Goal: Task Accomplishment & Management: Use online tool/utility

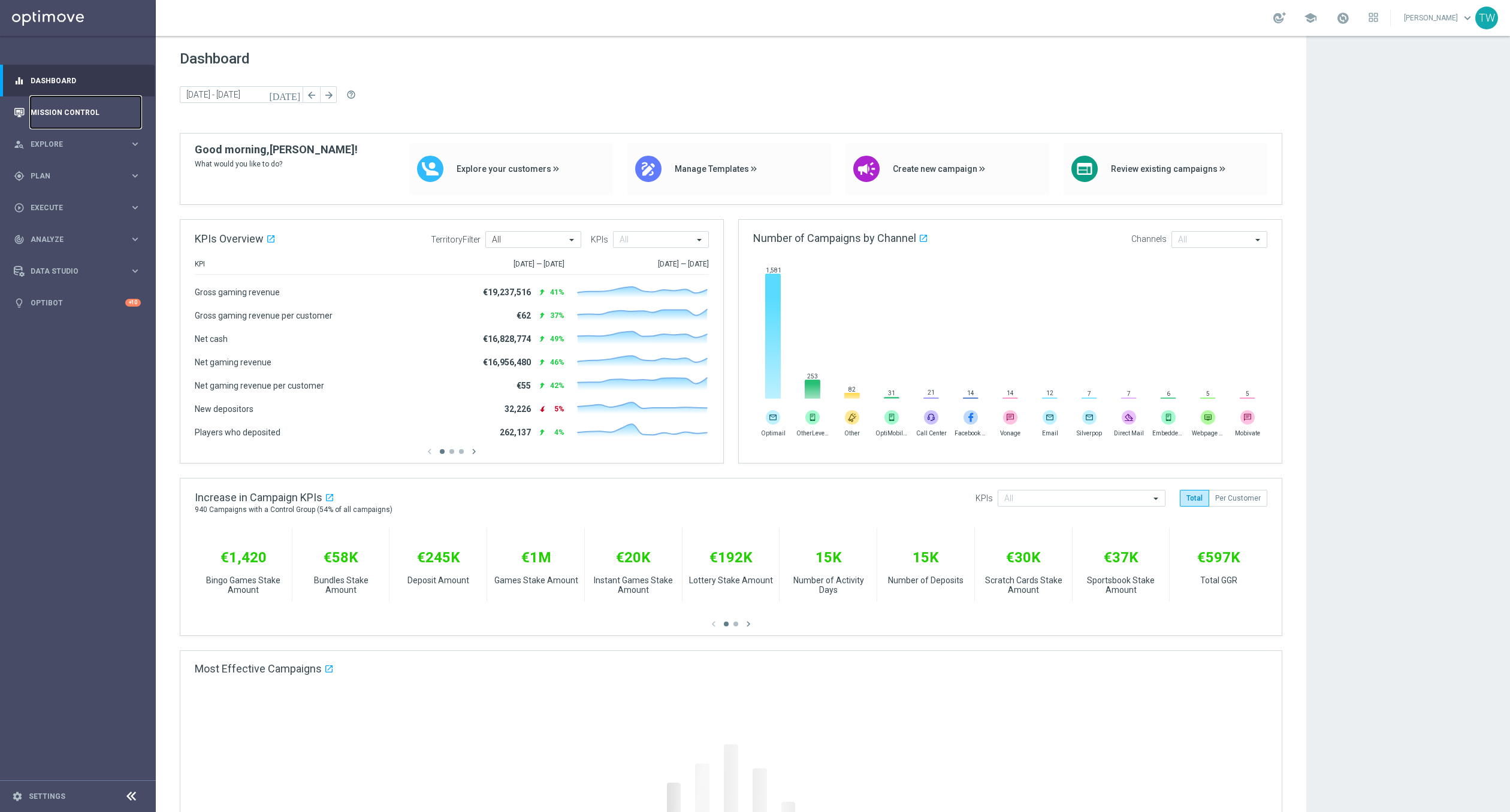
click at [110, 112] on link "Mission Control" at bounding box center [86, 112] width 110 height 32
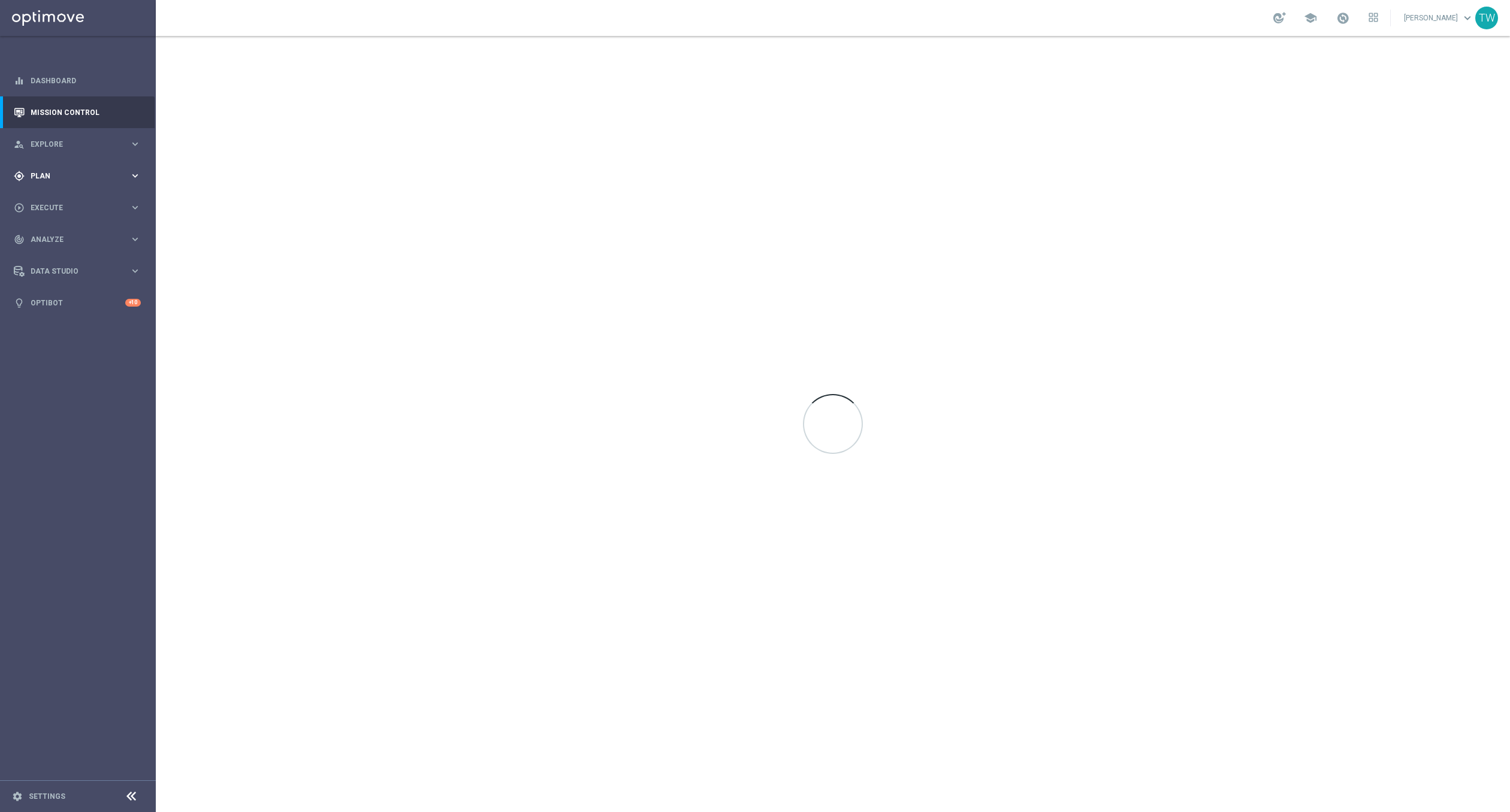
click at [130, 181] on icon "keyboard_arrow_right" at bounding box center [135, 176] width 11 height 11
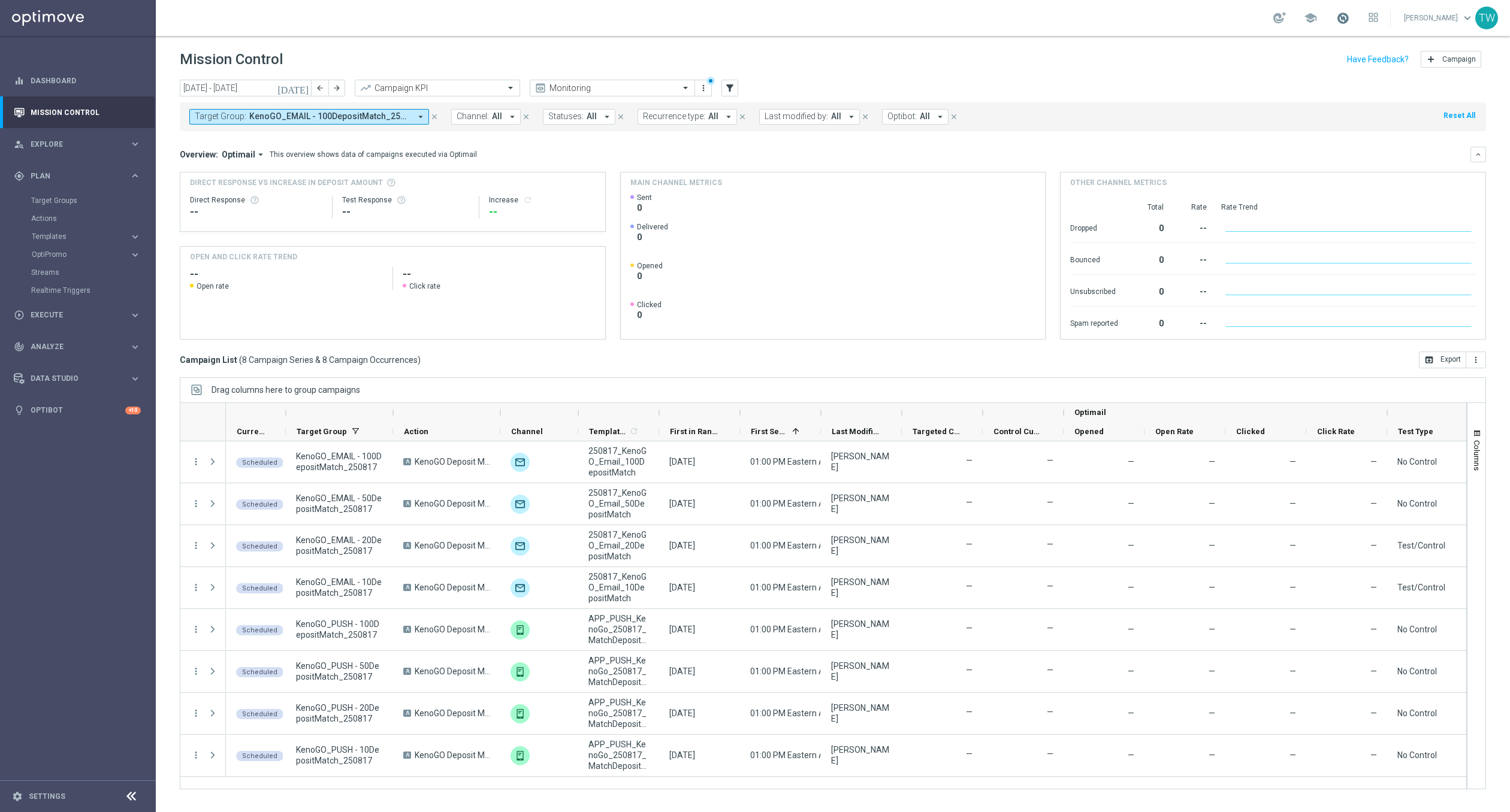
click at [1349, 14] on span at bounding box center [1342, 18] width 13 height 13
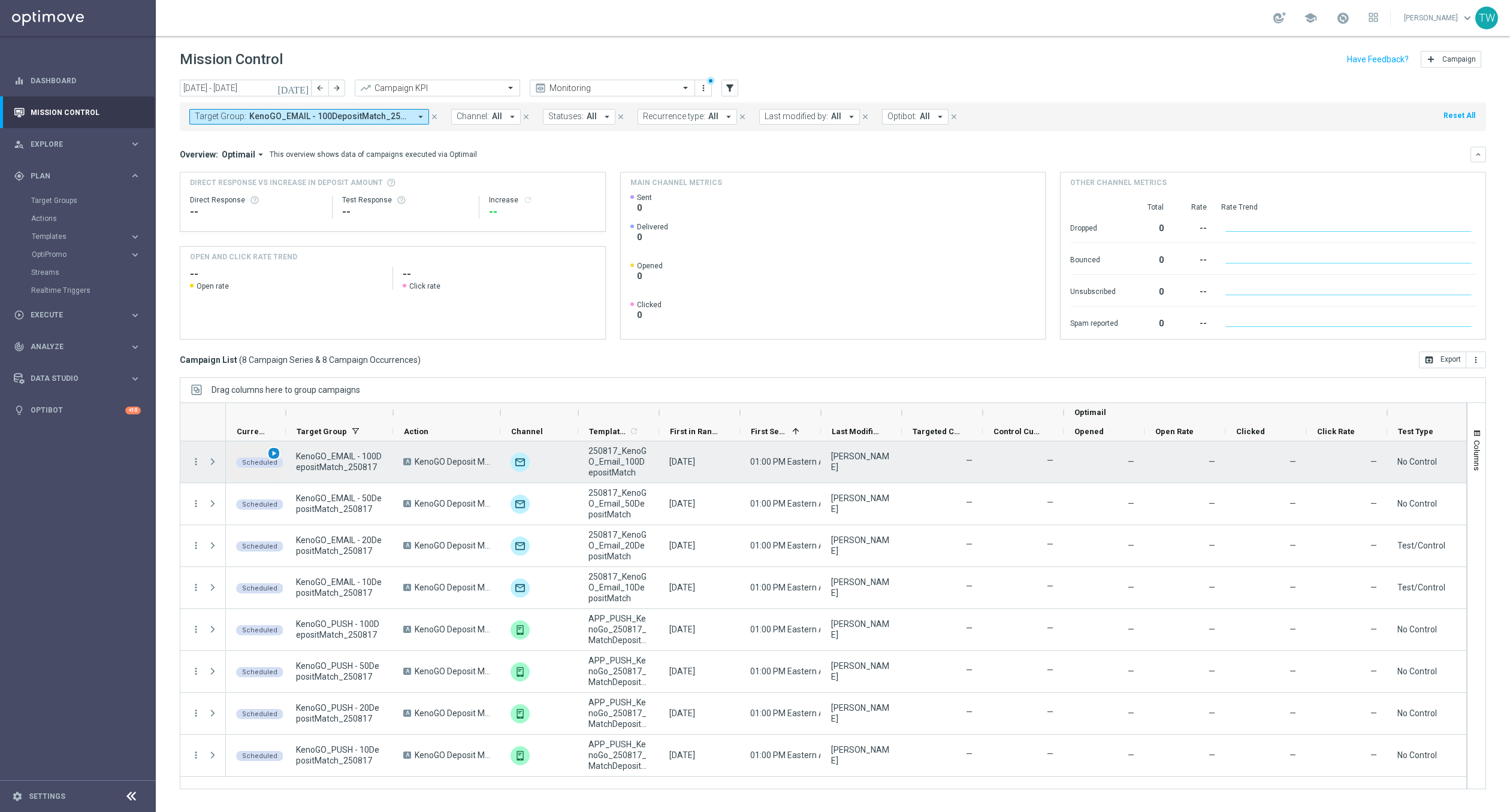
click at [274, 450] on span "play_arrow" at bounding box center [273, 453] width 8 height 8
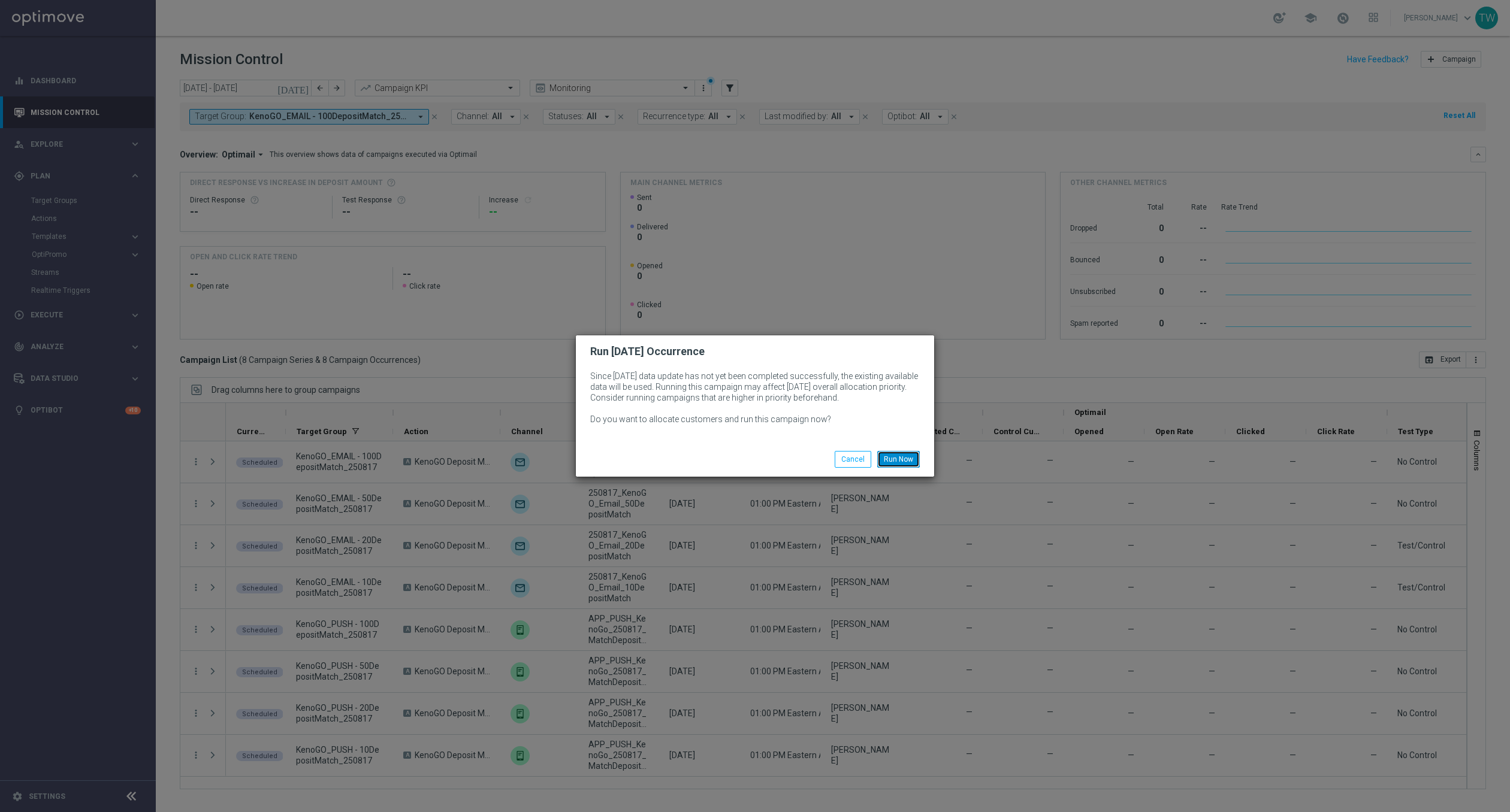
click at [906, 455] on button "Run Now" at bounding box center [898, 459] width 42 height 17
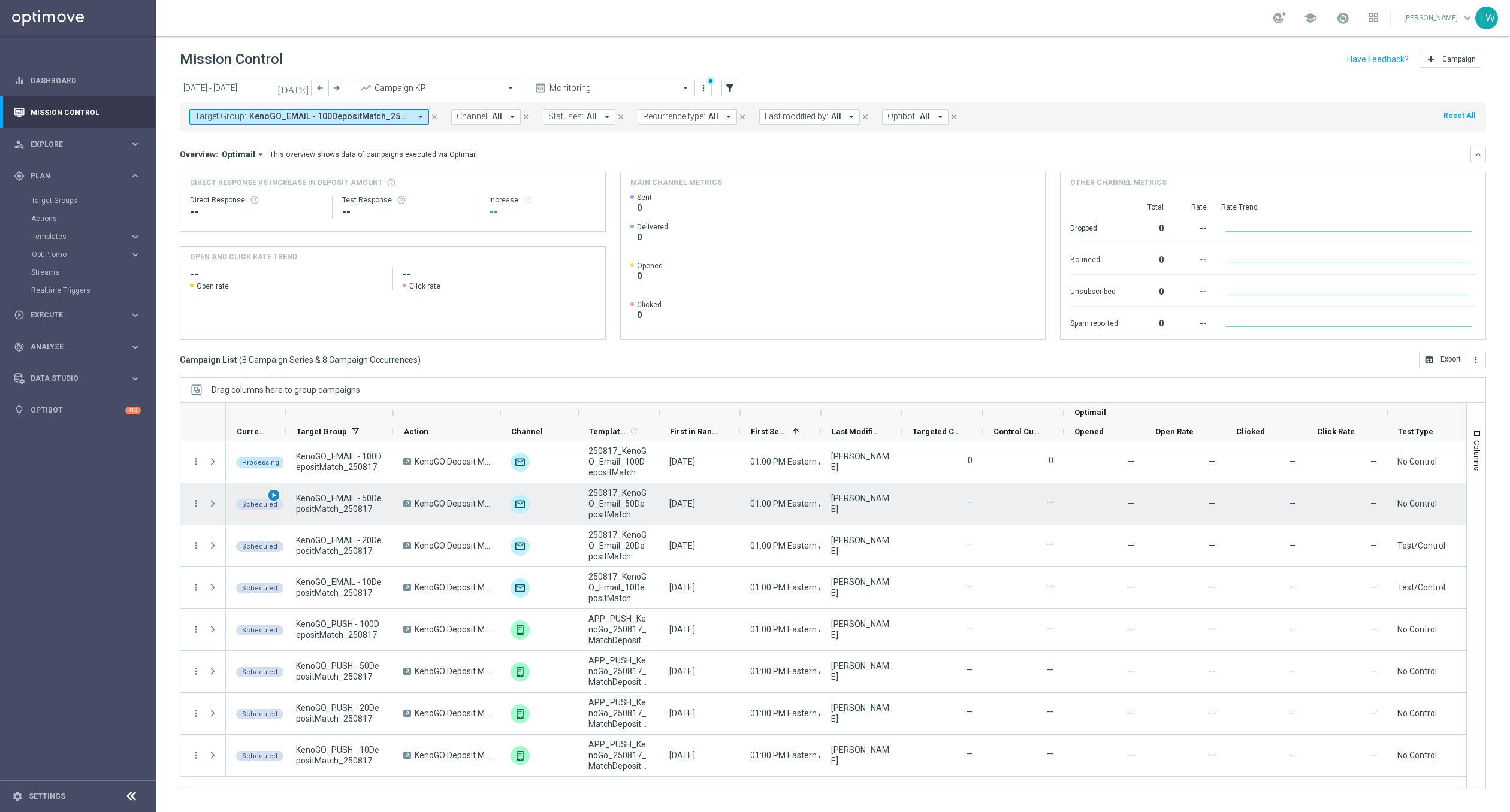
click at [274, 492] on span "play_arrow" at bounding box center [273, 495] width 8 height 8
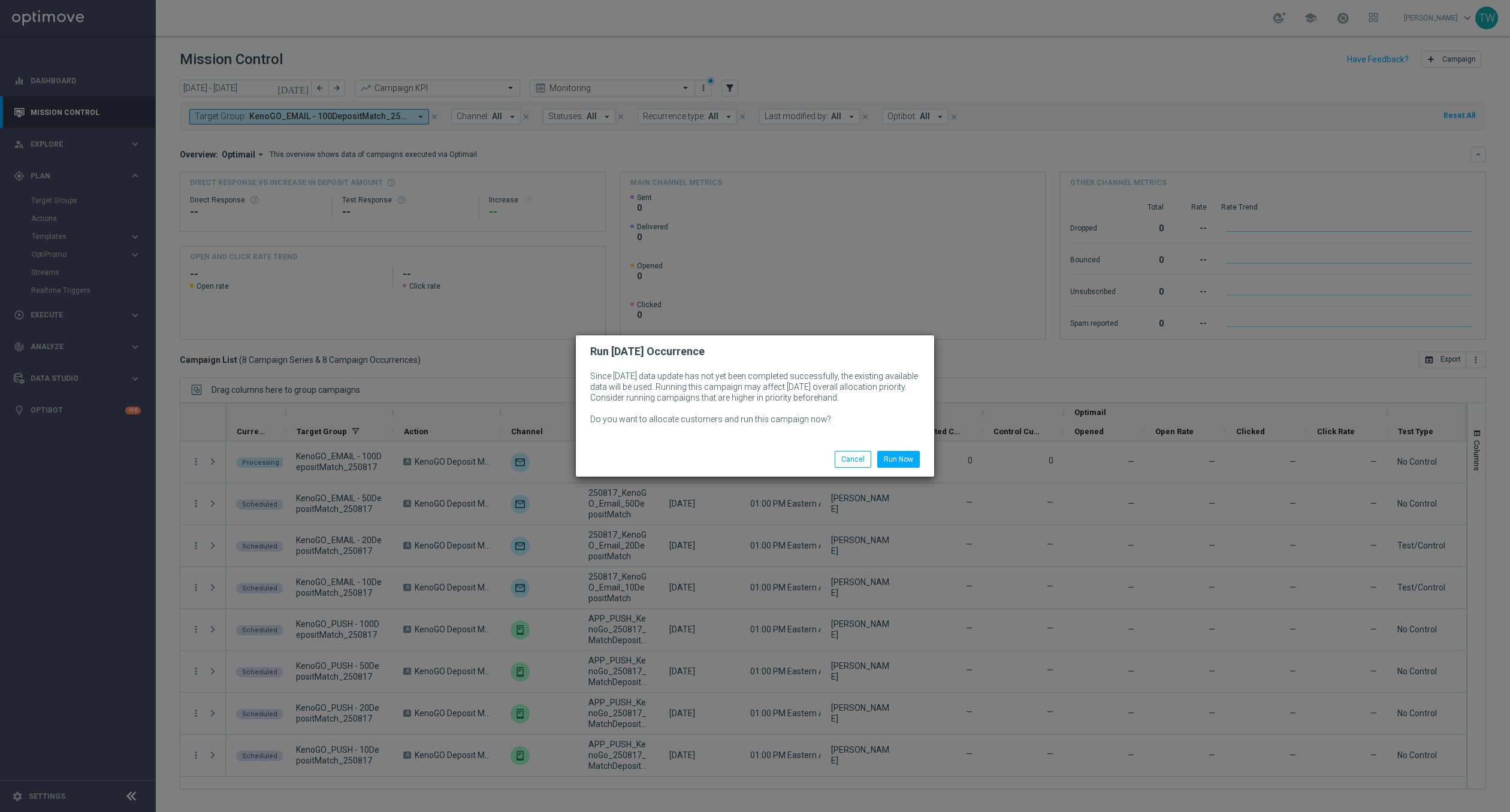
click at [900, 446] on div "Run Now Cancel" at bounding box center [754, 459] width 358 height 35
click at [900, 458] on button "Run Now" at bounding box center [898, 459] width 42 height 17
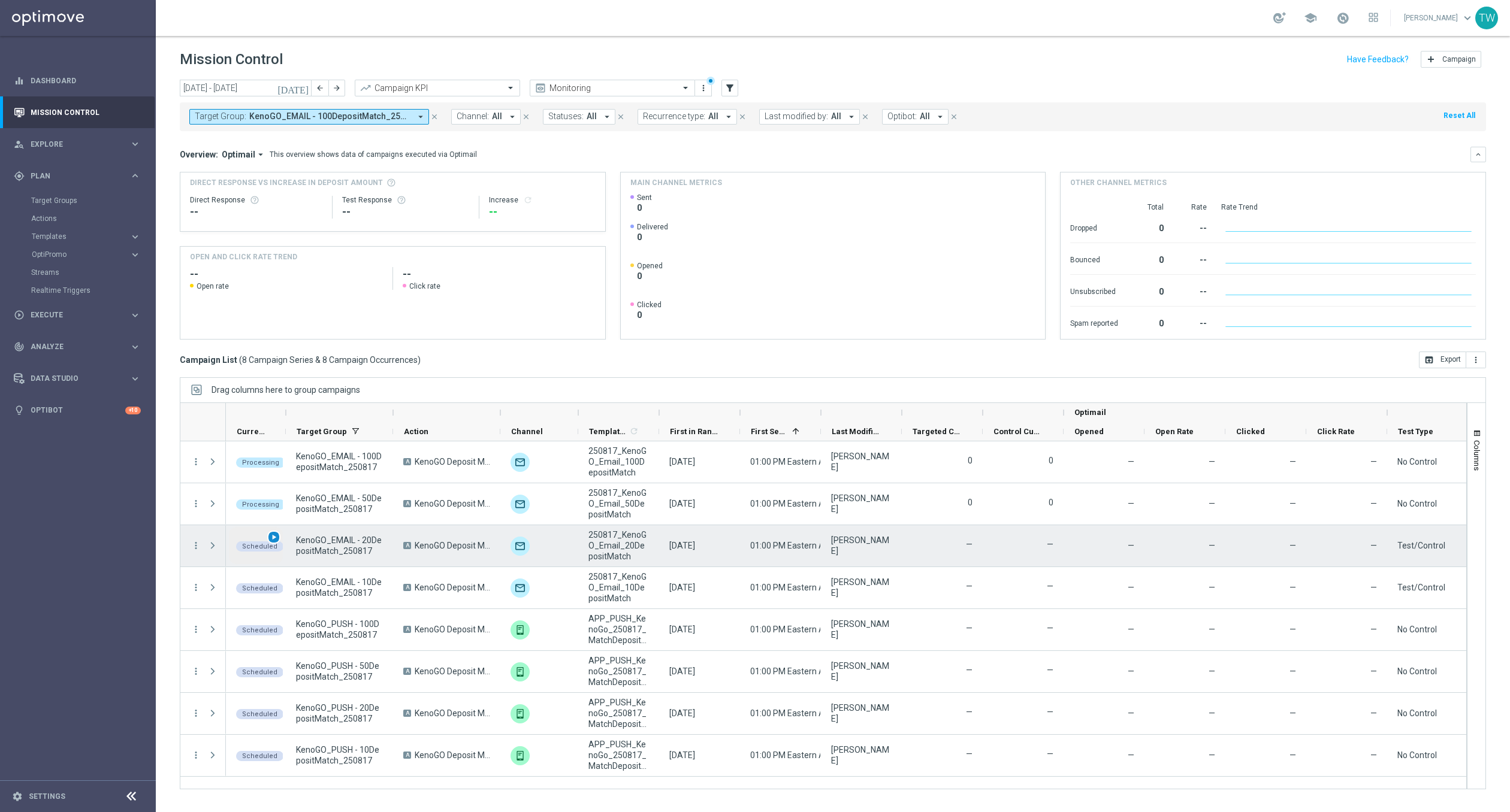
click at [272, 534] on span "play_arrow" at bounding box center [273, 537] width 8 height 8
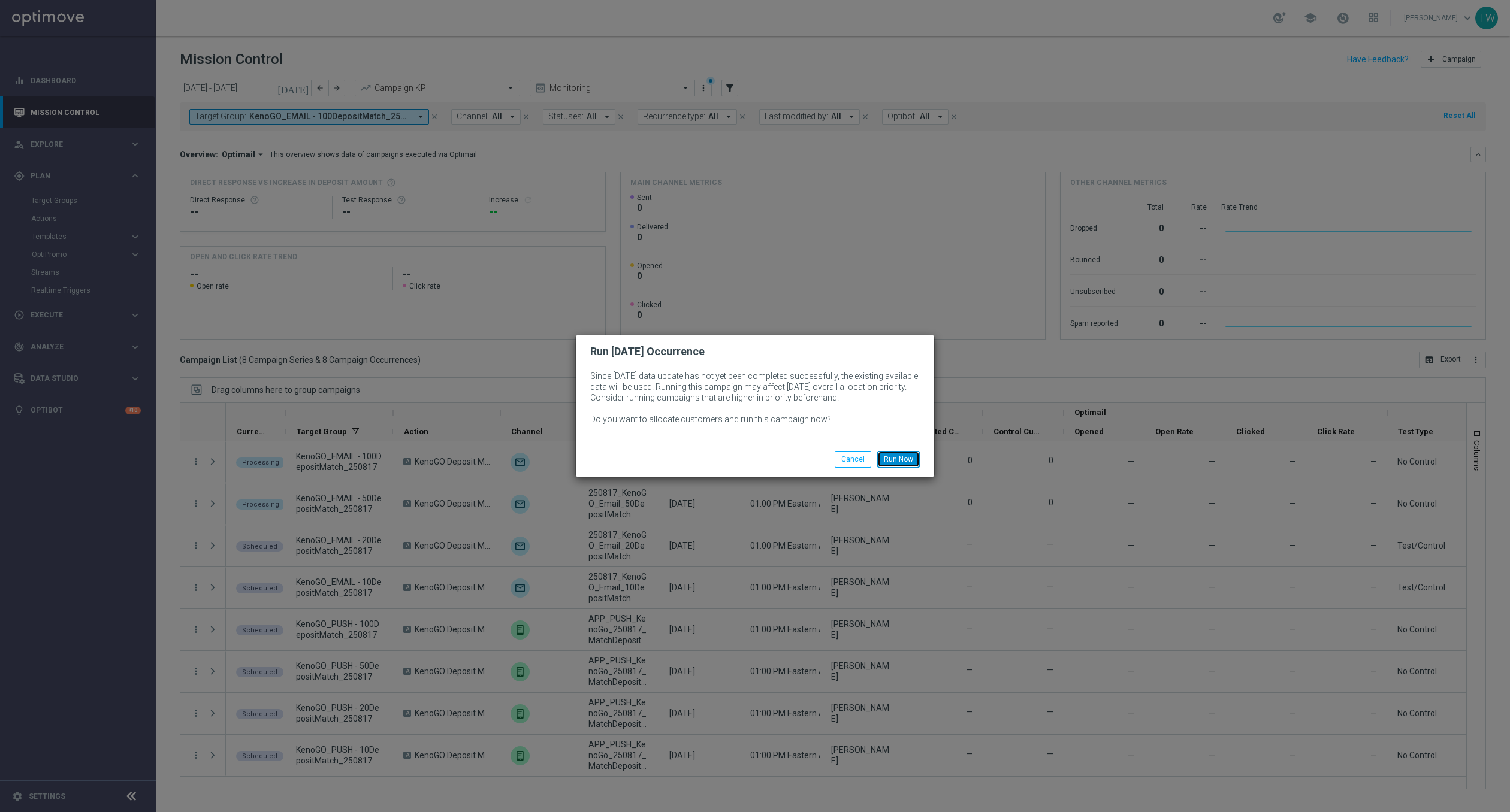
click at [916, 454] on button "Run Now" at bounding box center [898, 459] width 42 height 17
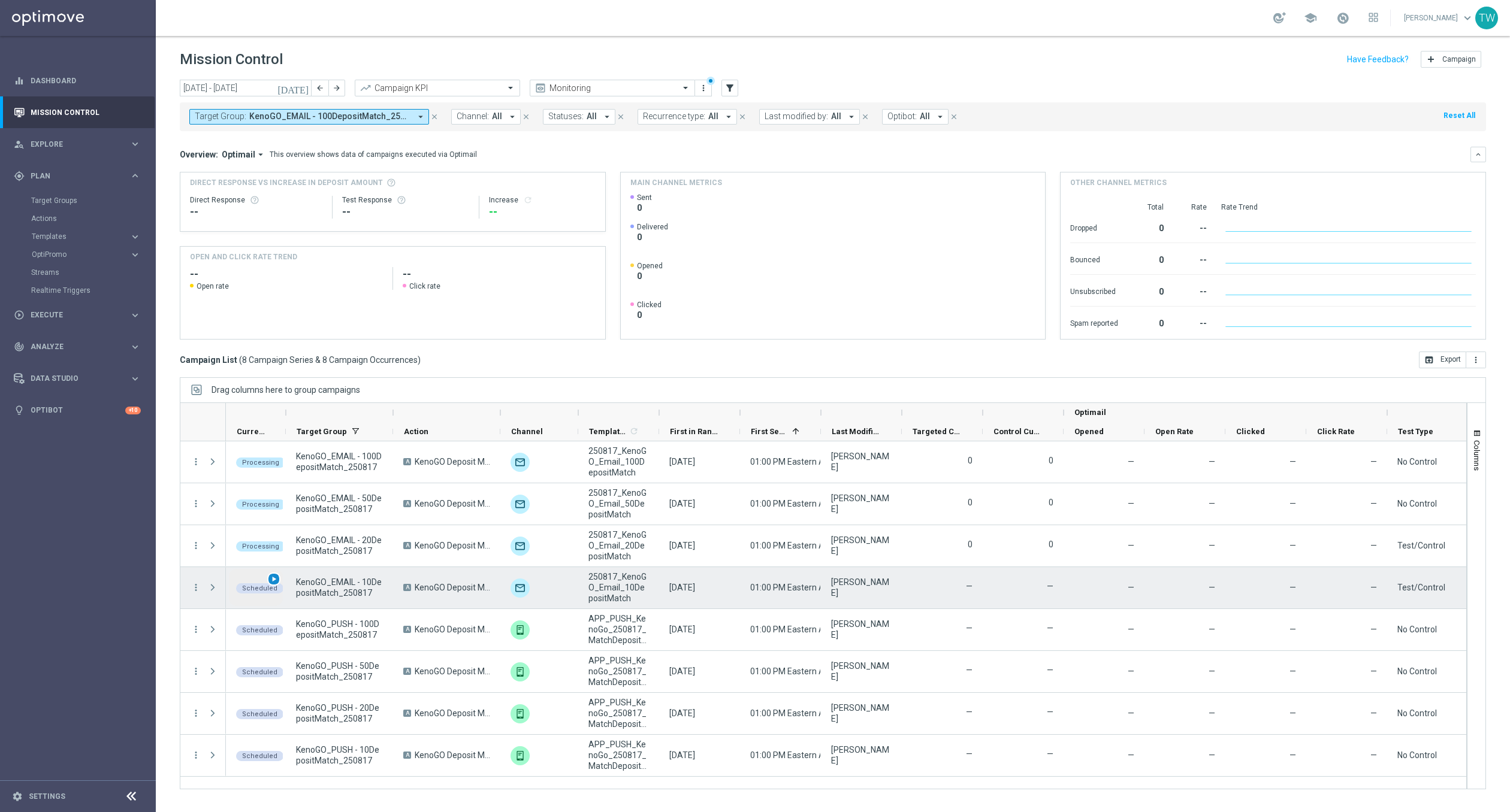
click at [271, 576] on span "play_arrow" at bounding box center [273, 578] width 8 height 8
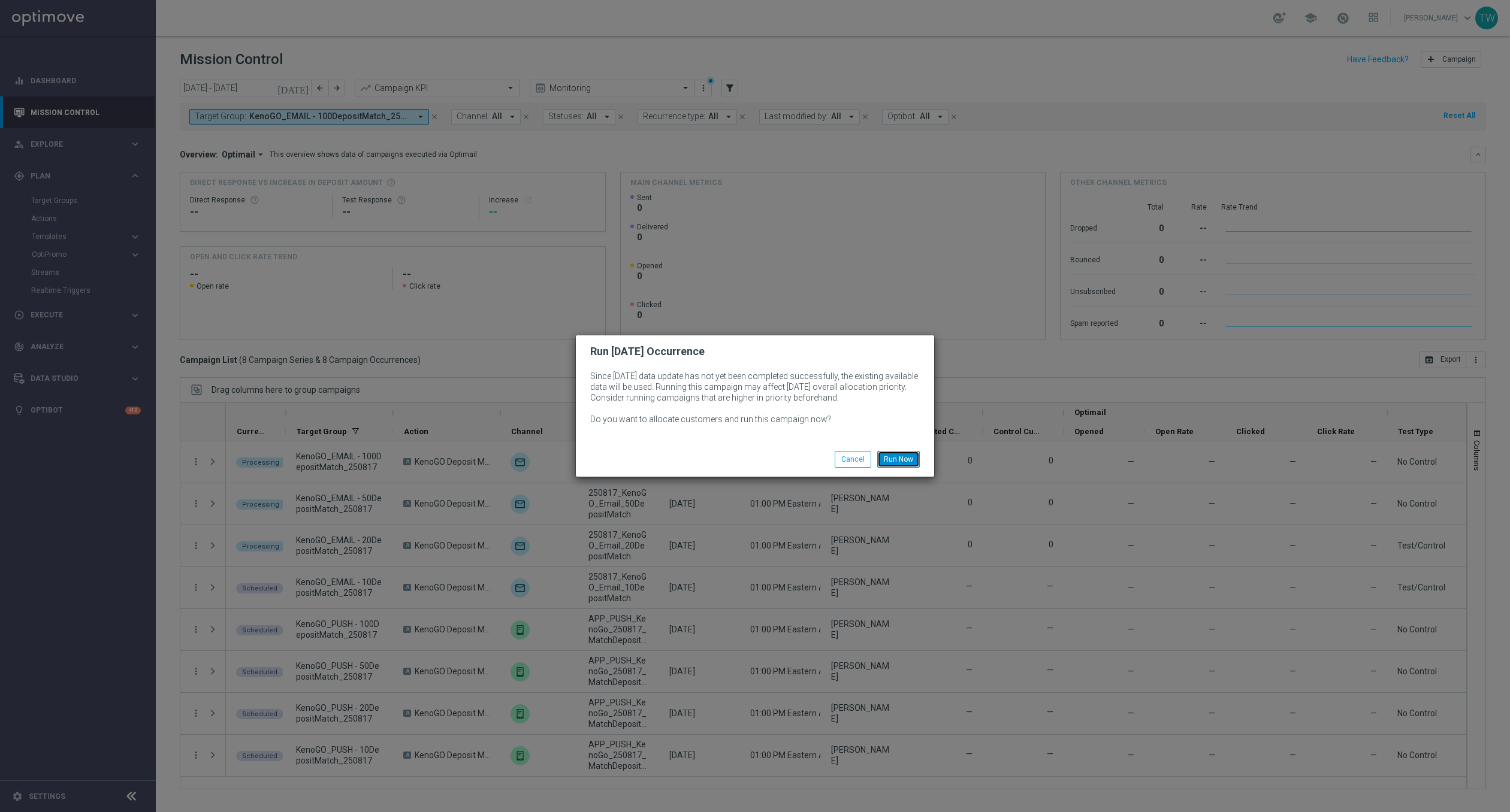
click at [911, 464] on button "Run Now" at bounding box center [898, 459] width 42 height 17
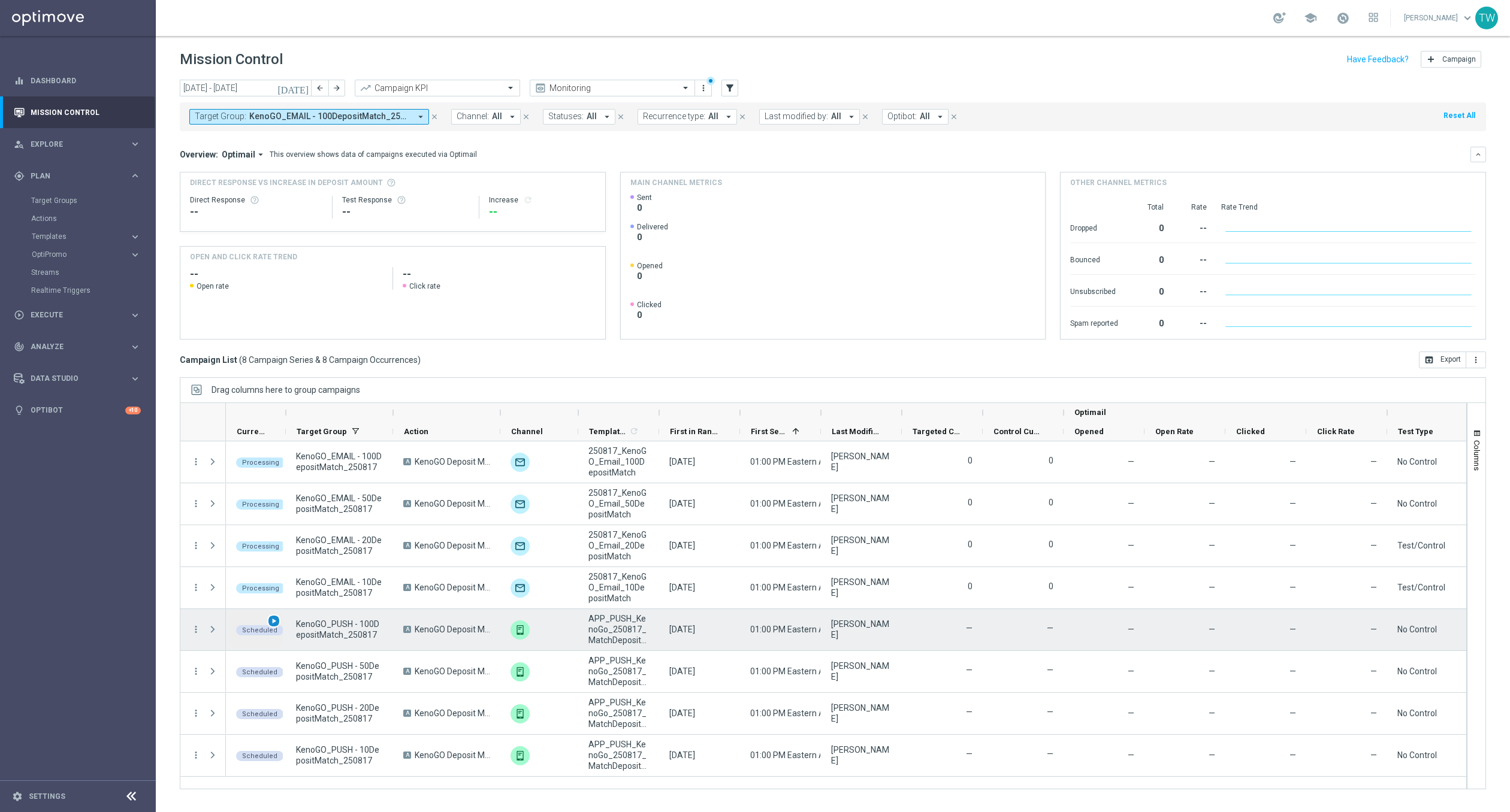
click at [275, 618] on span "play_arrow" at bounding box center [273, 621] width 8 height 8
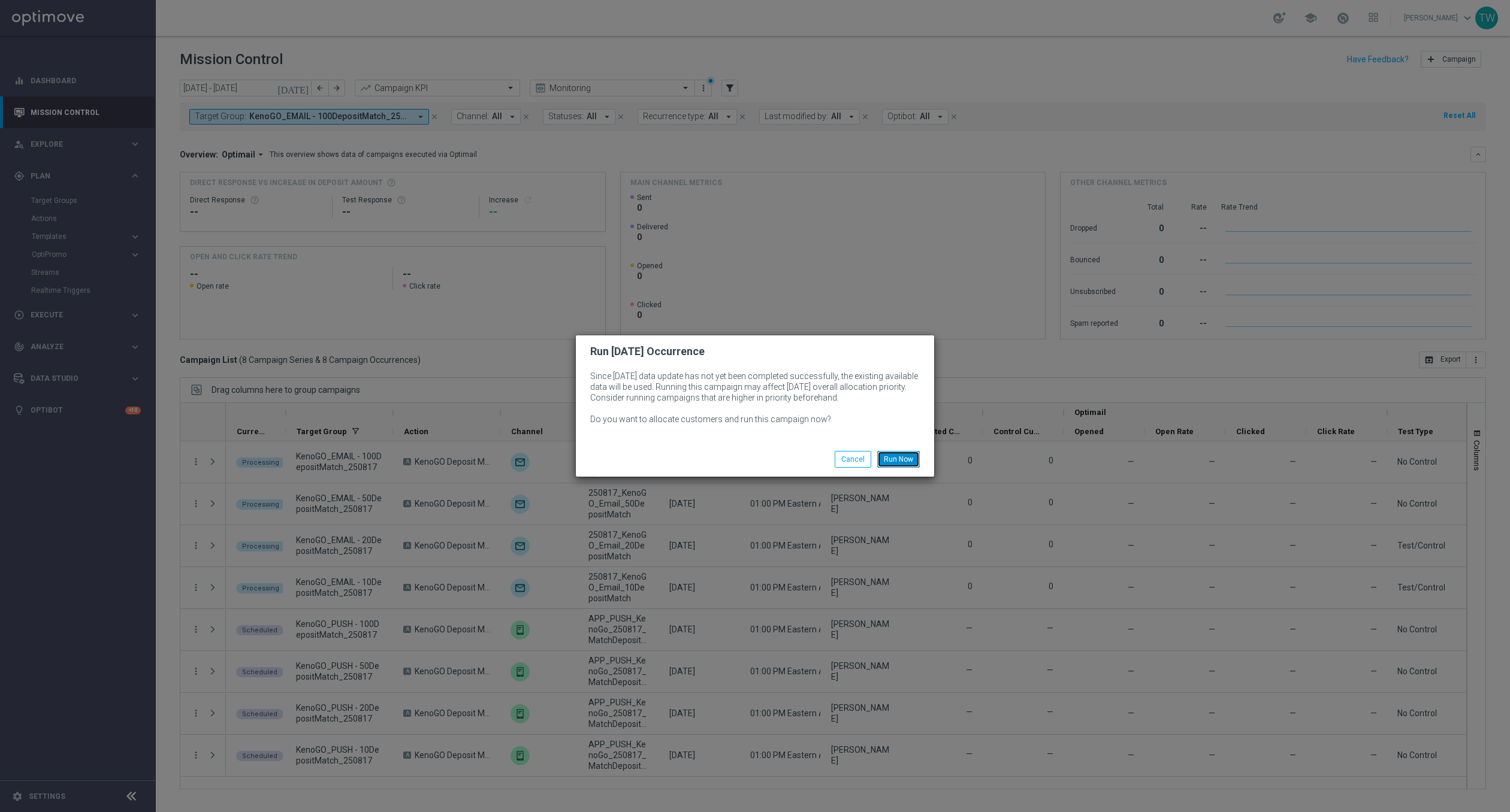
click at [903, 454] on button "Run Now" at bounding box center [898, 459] width 42 height 17
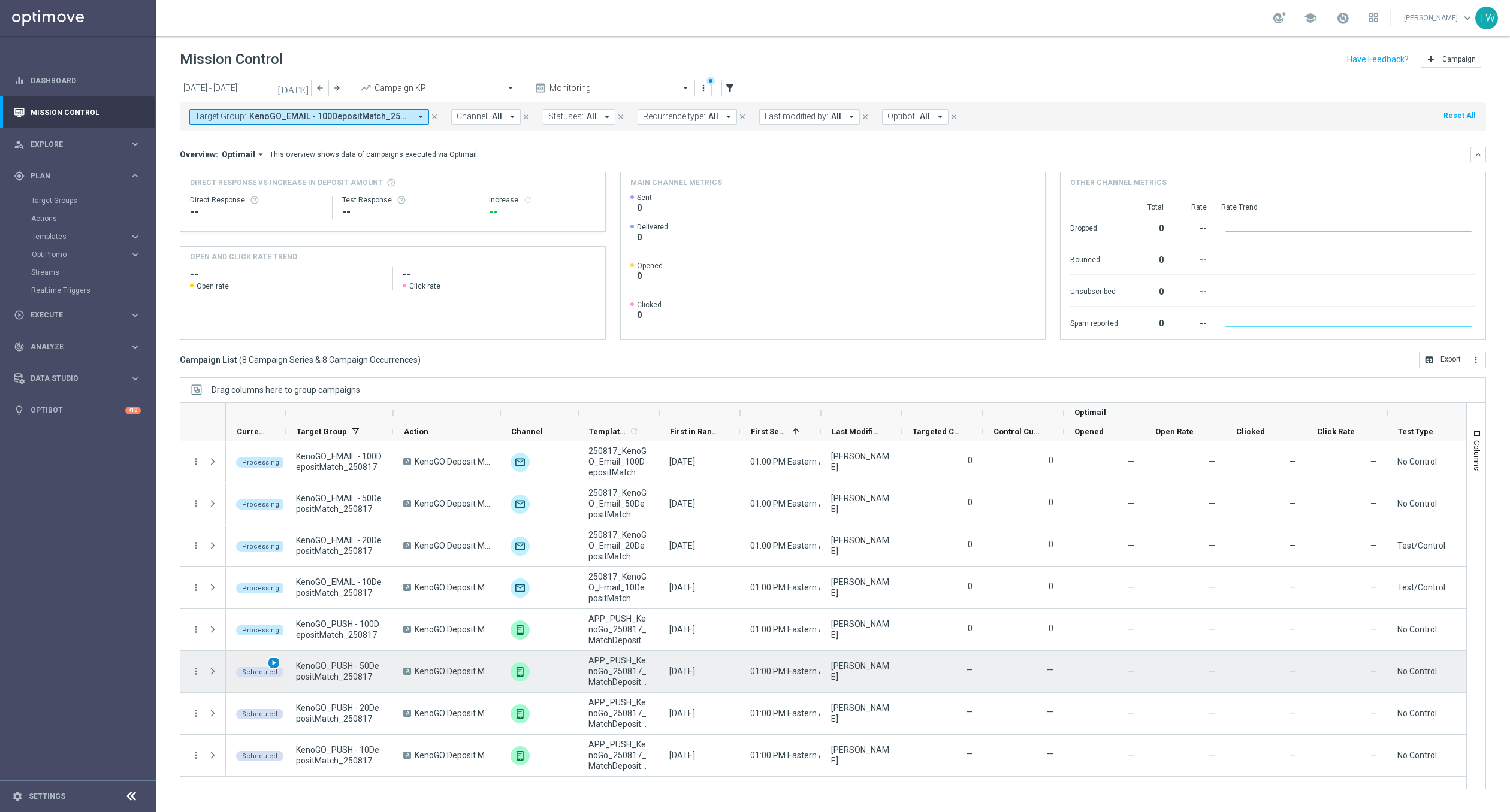
click at [272, 664] on span "play_arrow" at bounding box center [273, 662] width 8 height 8
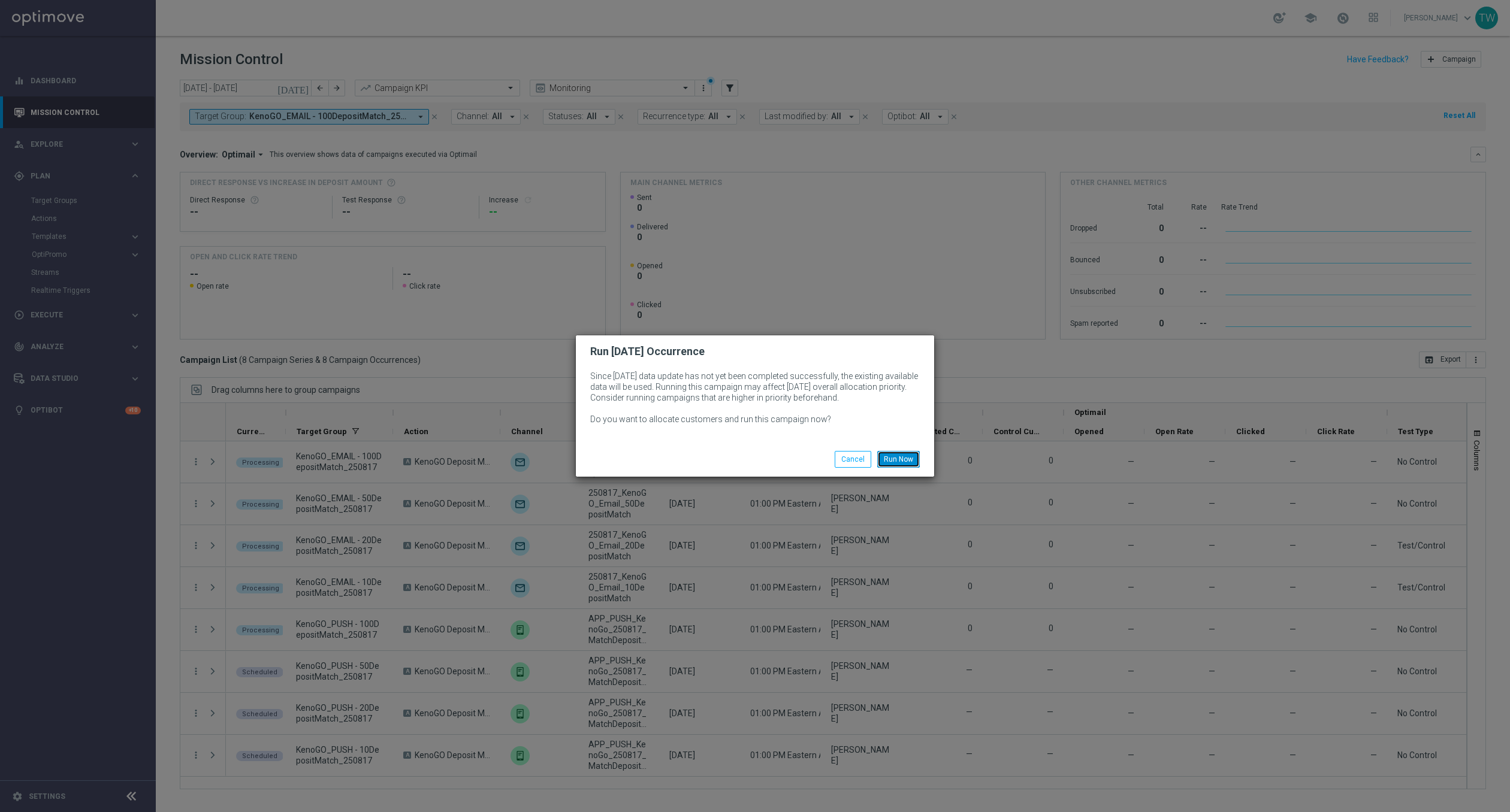
click at [900, 458] on button "Run Now" at bounding box center [898, 459] width 42 height 17
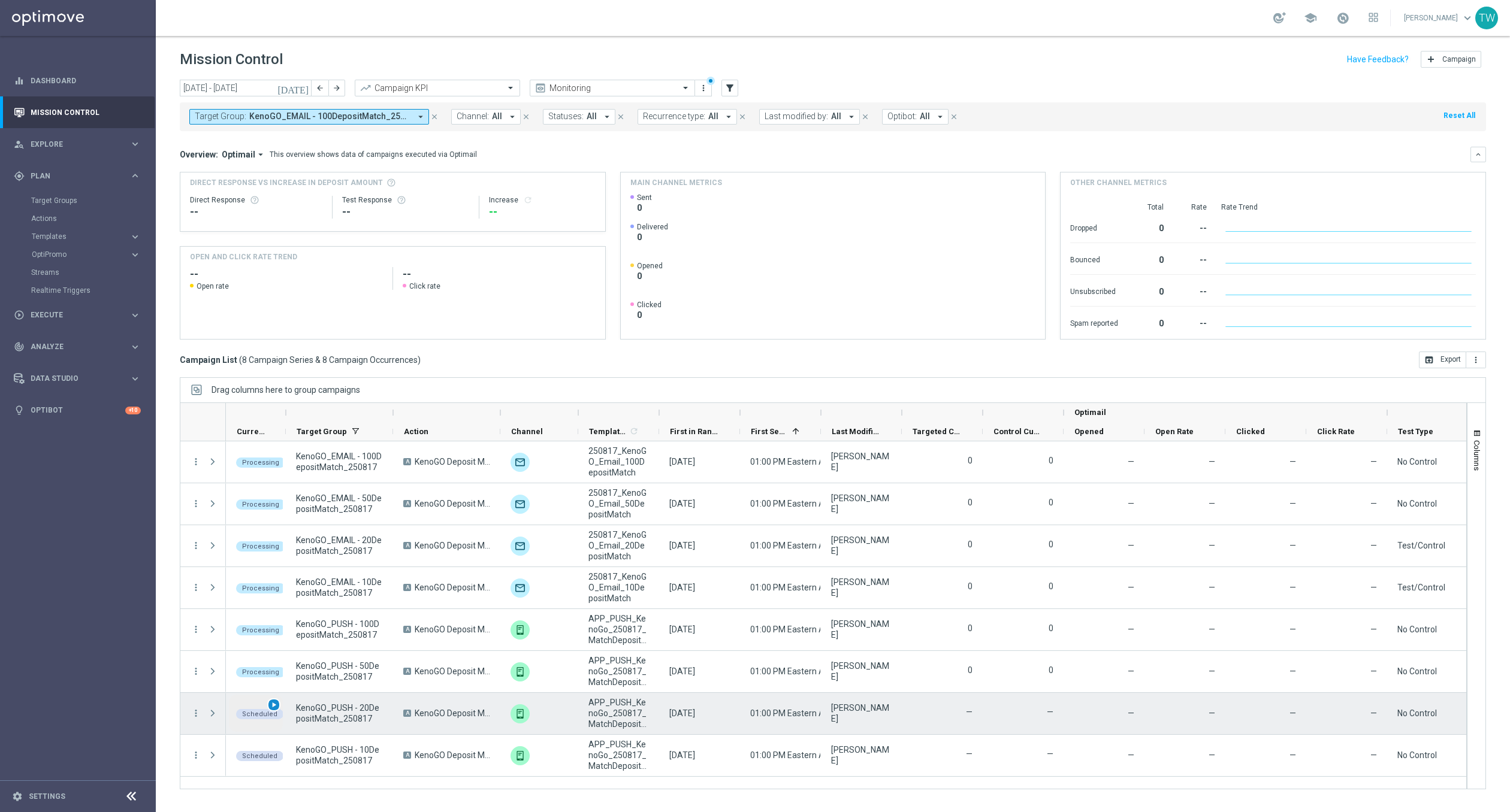
click at [270, 702] on span "play_arrow" at bounding box center [273, 704] width 8 height 8
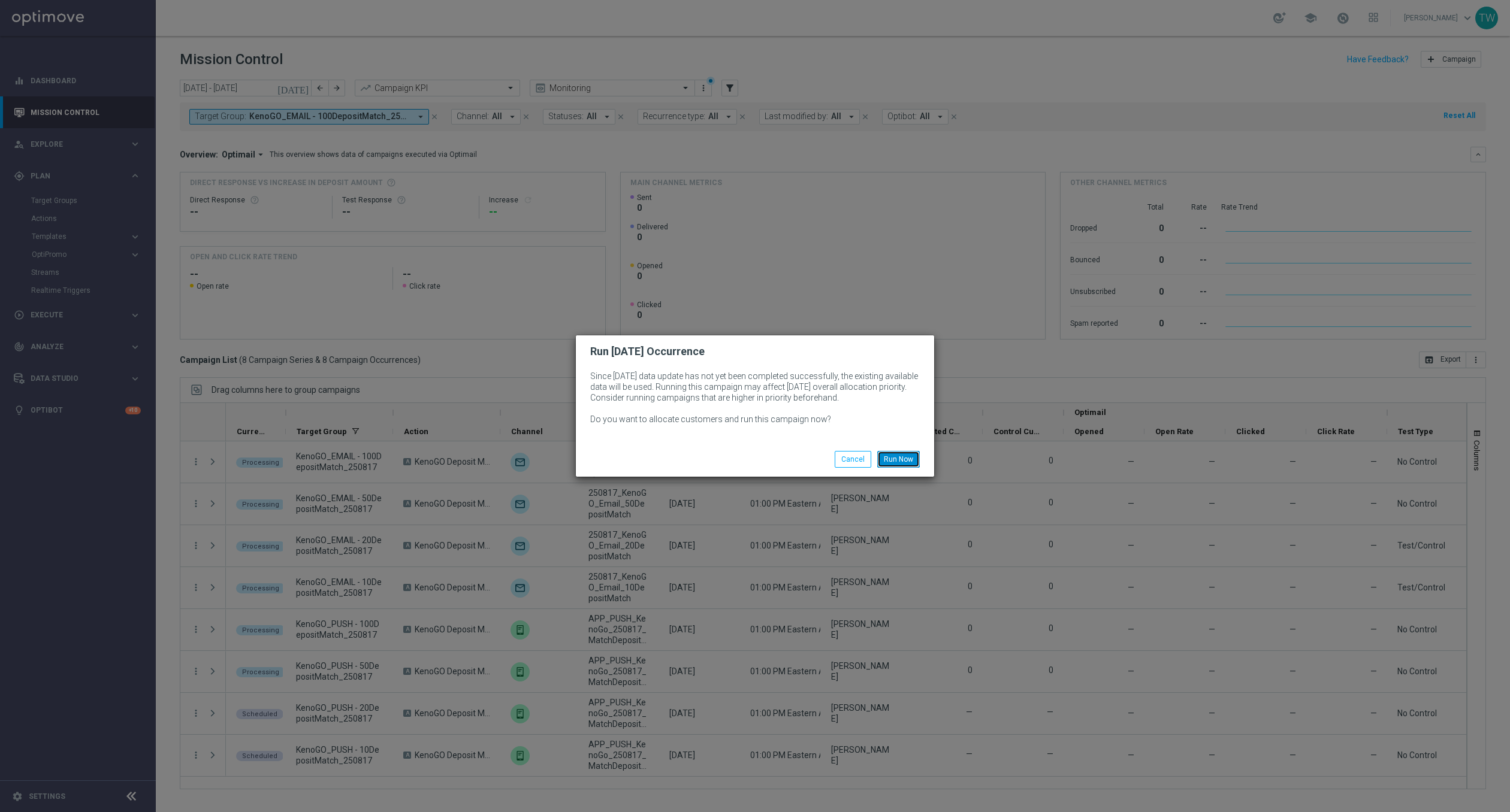
click at [908, 453] on button "Run Now" at bounding box center [898, 459] width 42 height 17
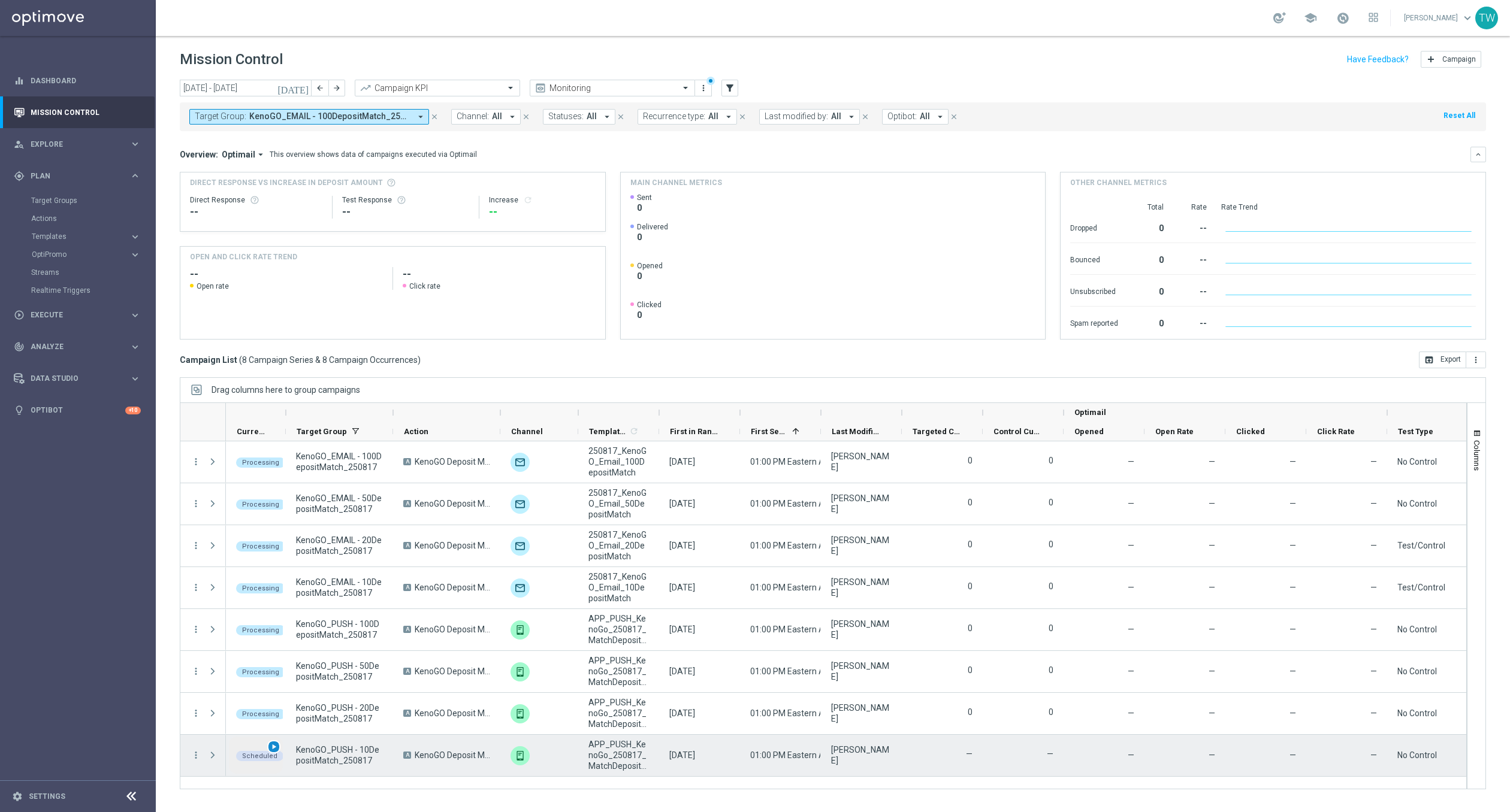
click at [275, 744] on span "play_arrow" at bounding box center [273, 747] width 8 height 8
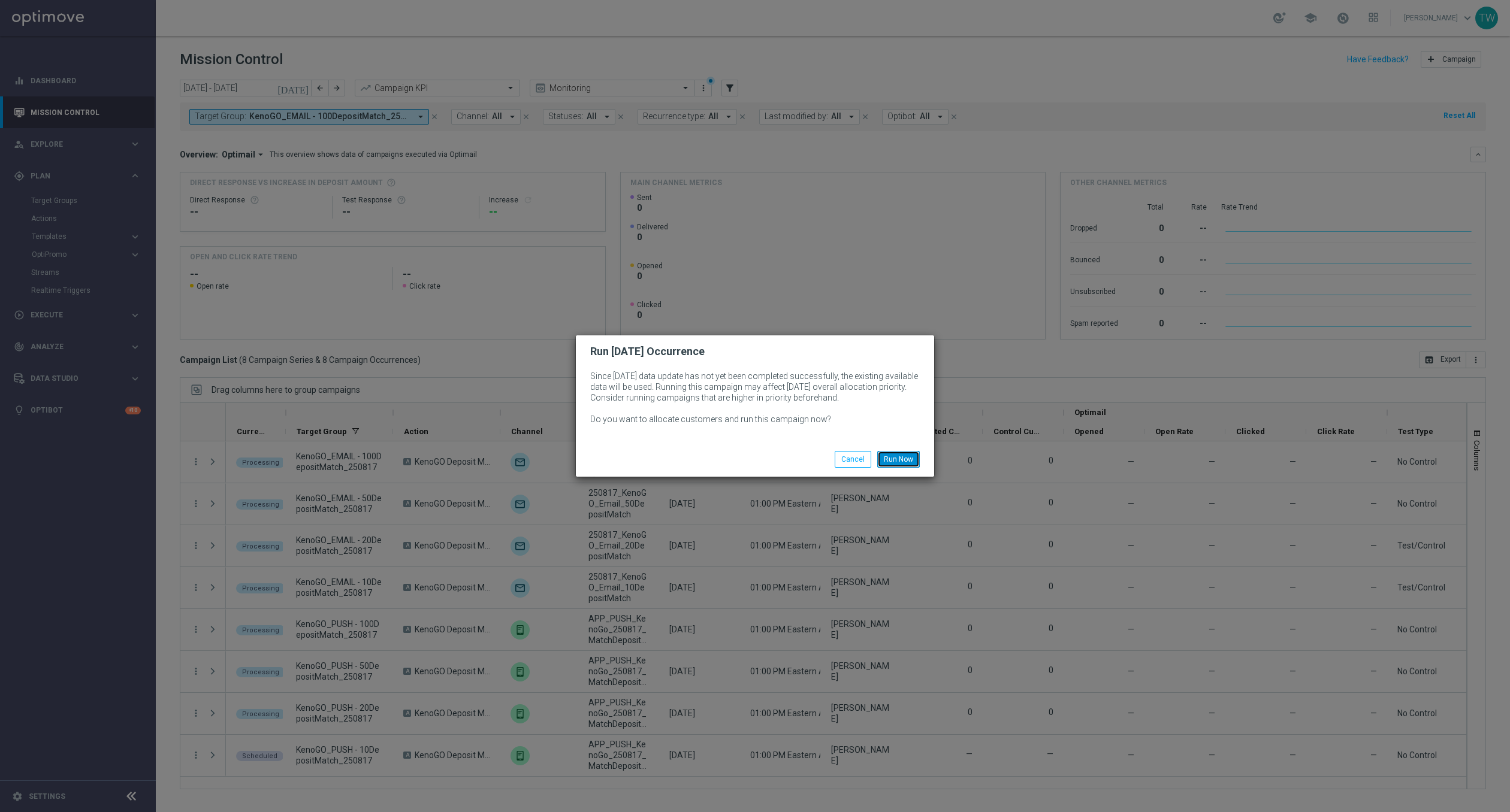
click at [896, 461] on button "Run Now" at bounding box center [898, 459] width 42 height 17
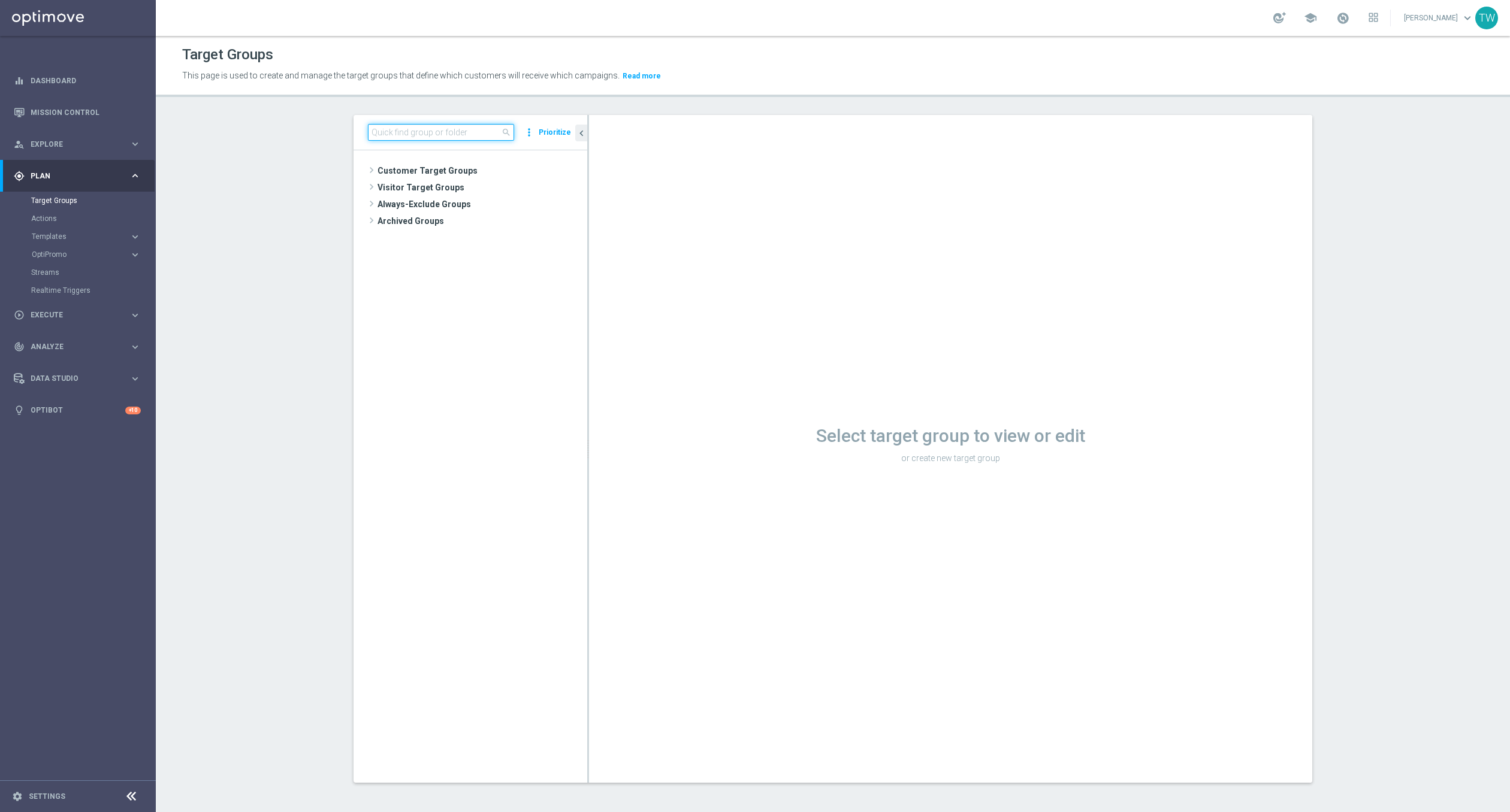
click at [385, 132] on input at bounding box center [441, 132] width 146 height 17
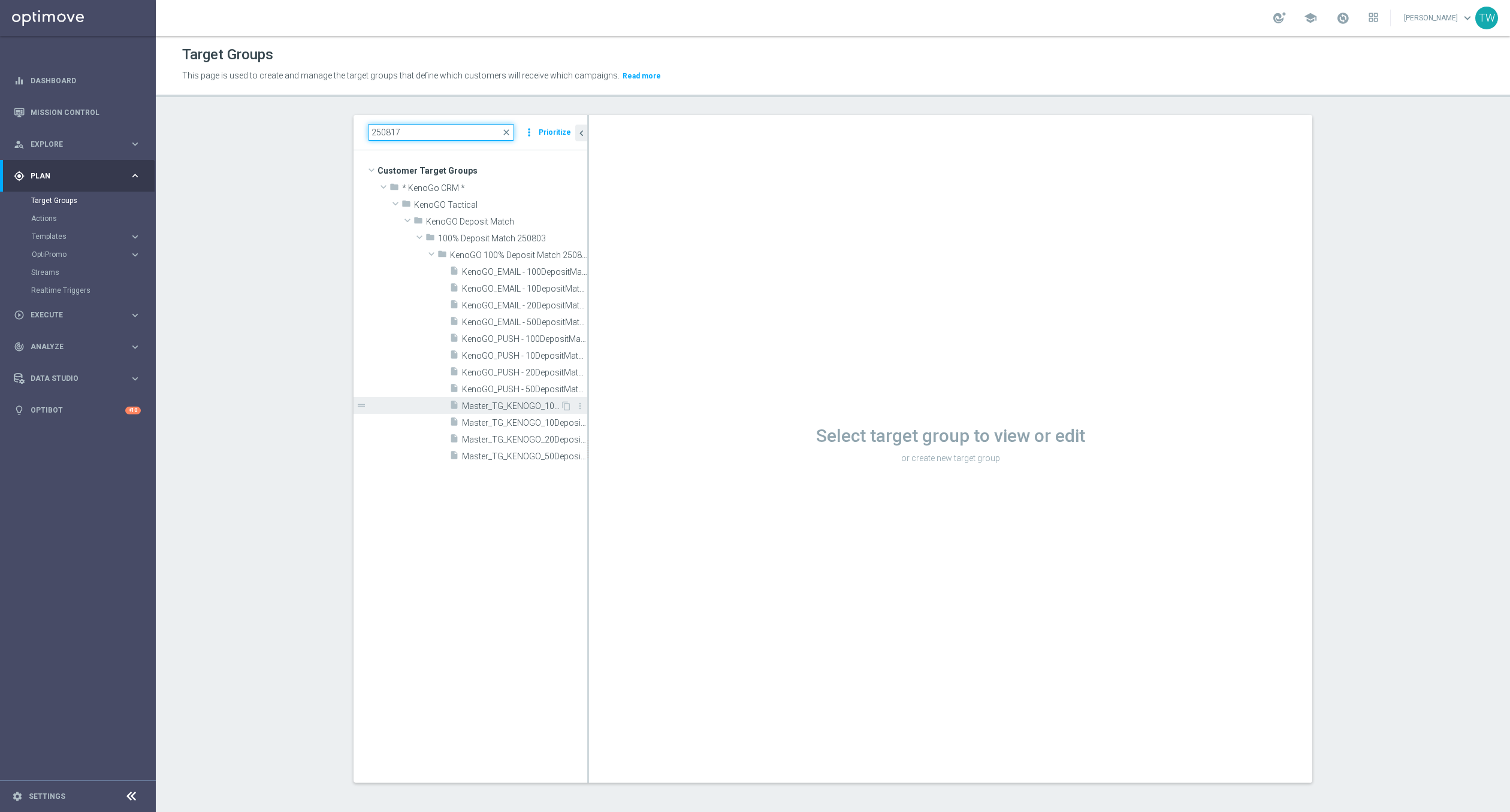
type input "250817"
click at [513, 409] on span "Master_TG_KENOGO_100DepositMatch_250817" at bounding box center [511, 406] width 98 height 10
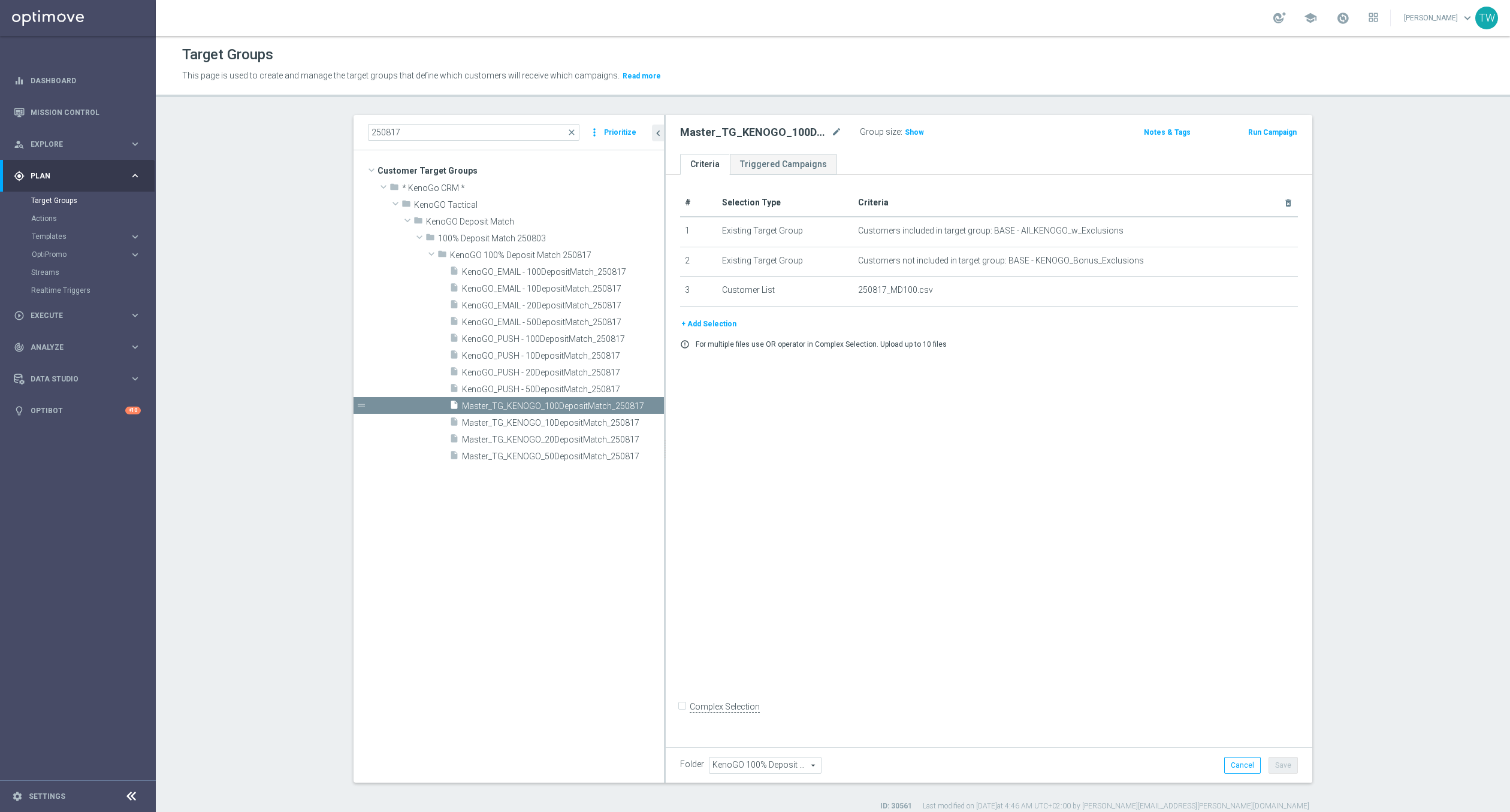
drag, startPoint x: 587, startPoint y: 237, endPoint x: 664, endPoint y: 244, distance: 77.3
click at [664, 244] on div at bounding box center [665, 448] width 1 height 668
click at [907, 130] on span "Show" at bounding box center [914, 132] width 19 height 8
click at [909, 131] on span "17" at bounding box center [911, 133] width 10 height 11
click at [582, 452] on span "Master_TG_KENOGO_50DepositMatch_250817" at bounding box center [549, 457] width 175 height 10
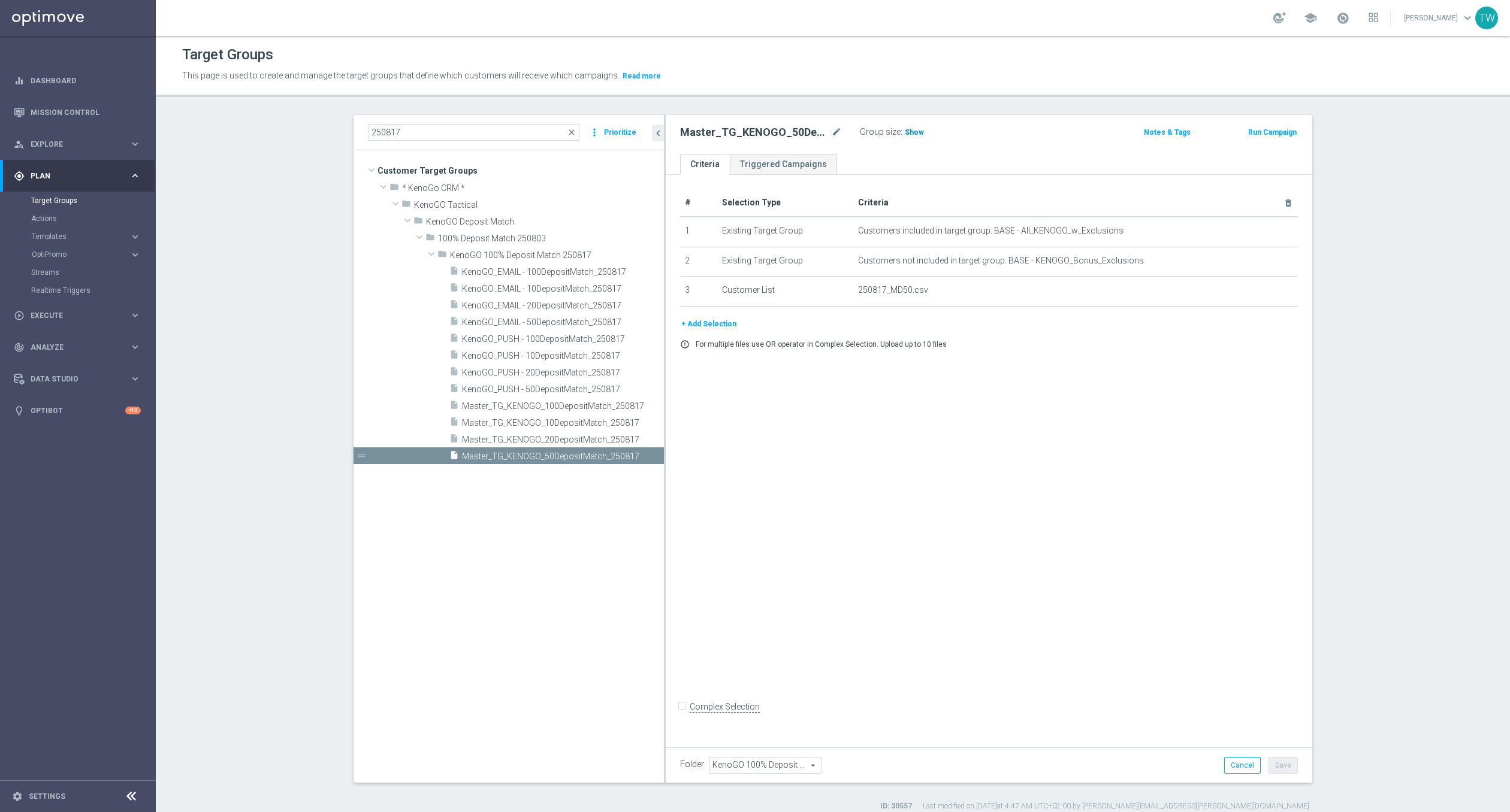
click at [906, 135] on span "Show" at bounding box center [914, 132] width 19 height 8
click at [914, 132] on span "295" at bounding box center [913, 133] width 15 height 11
click at [573, 441] on span "Master_TG_KENOGO_20DepositMatch_250817" at bounding box center [549, 440] width 175 height 10
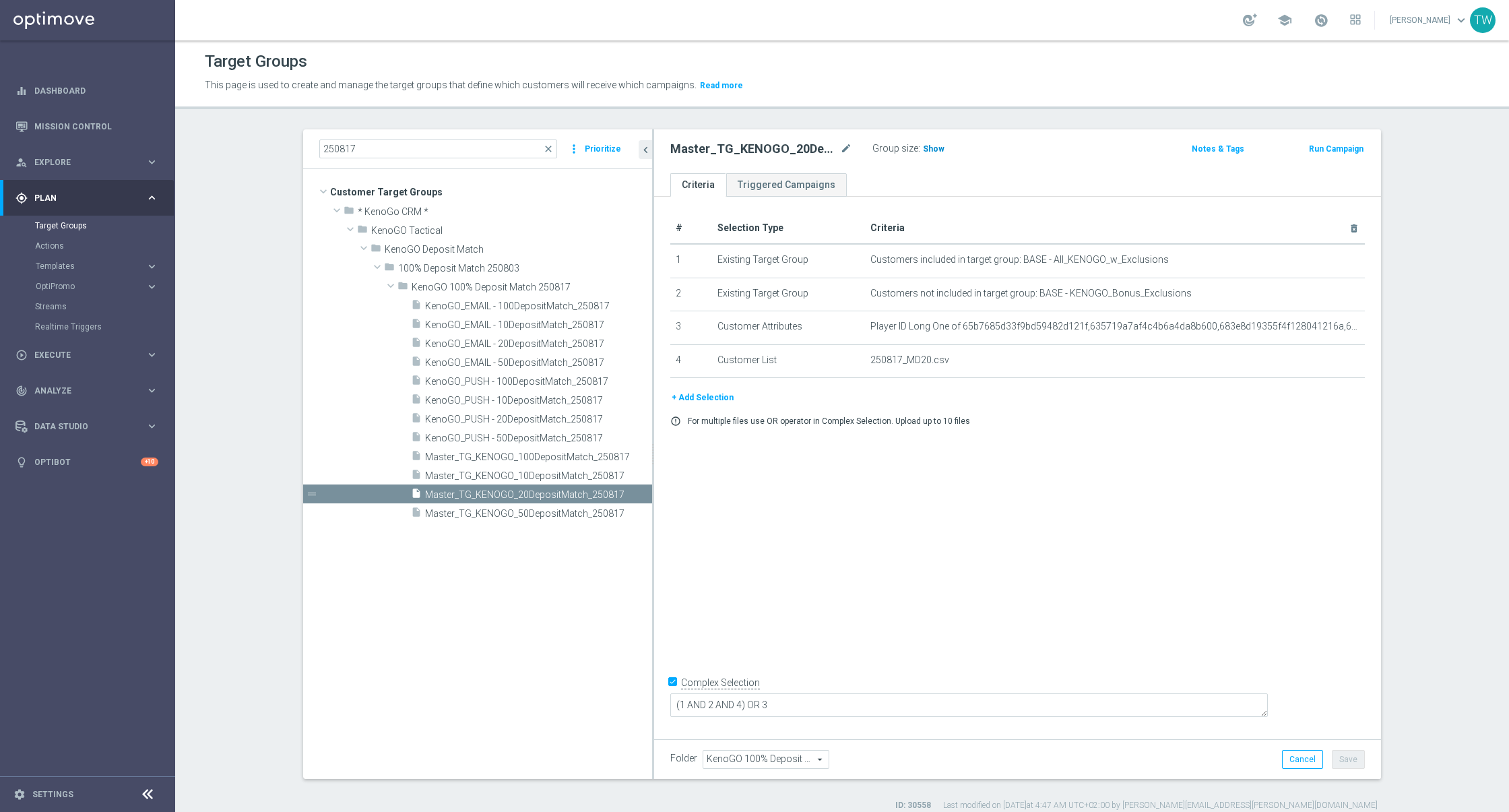
click at [931, 147] on span "Show" at bounding box center [934, 148] width 22 height 9
click at [944, 154] on span "4,070" at bounding box center [935, 150] width 23 height 13
click at [578, 474] on span "Master_TG_KENOGO_10DepositMatch_250817" at bounding box center [523, 476] width 197 height 12
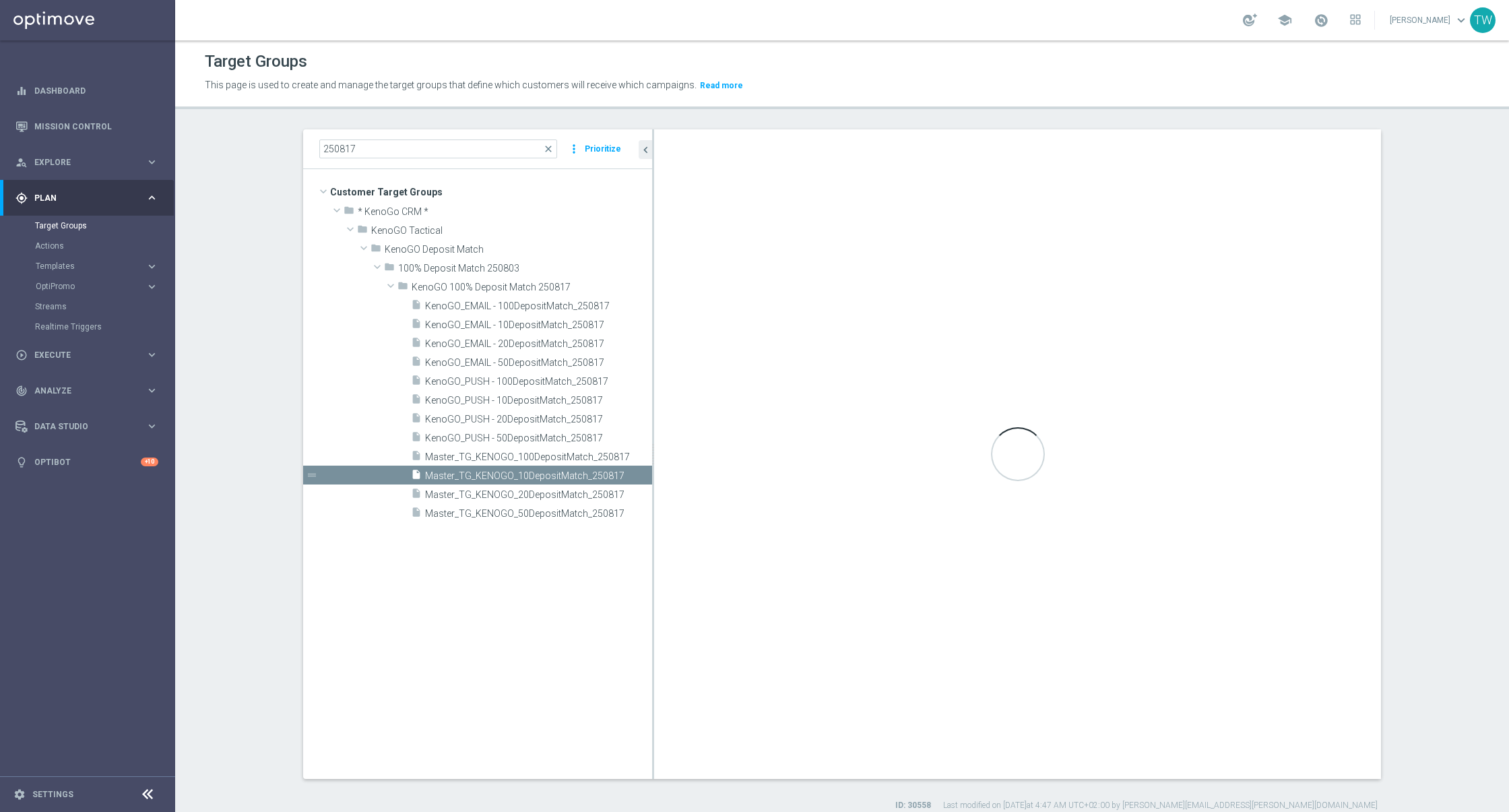
checkbox input "false"
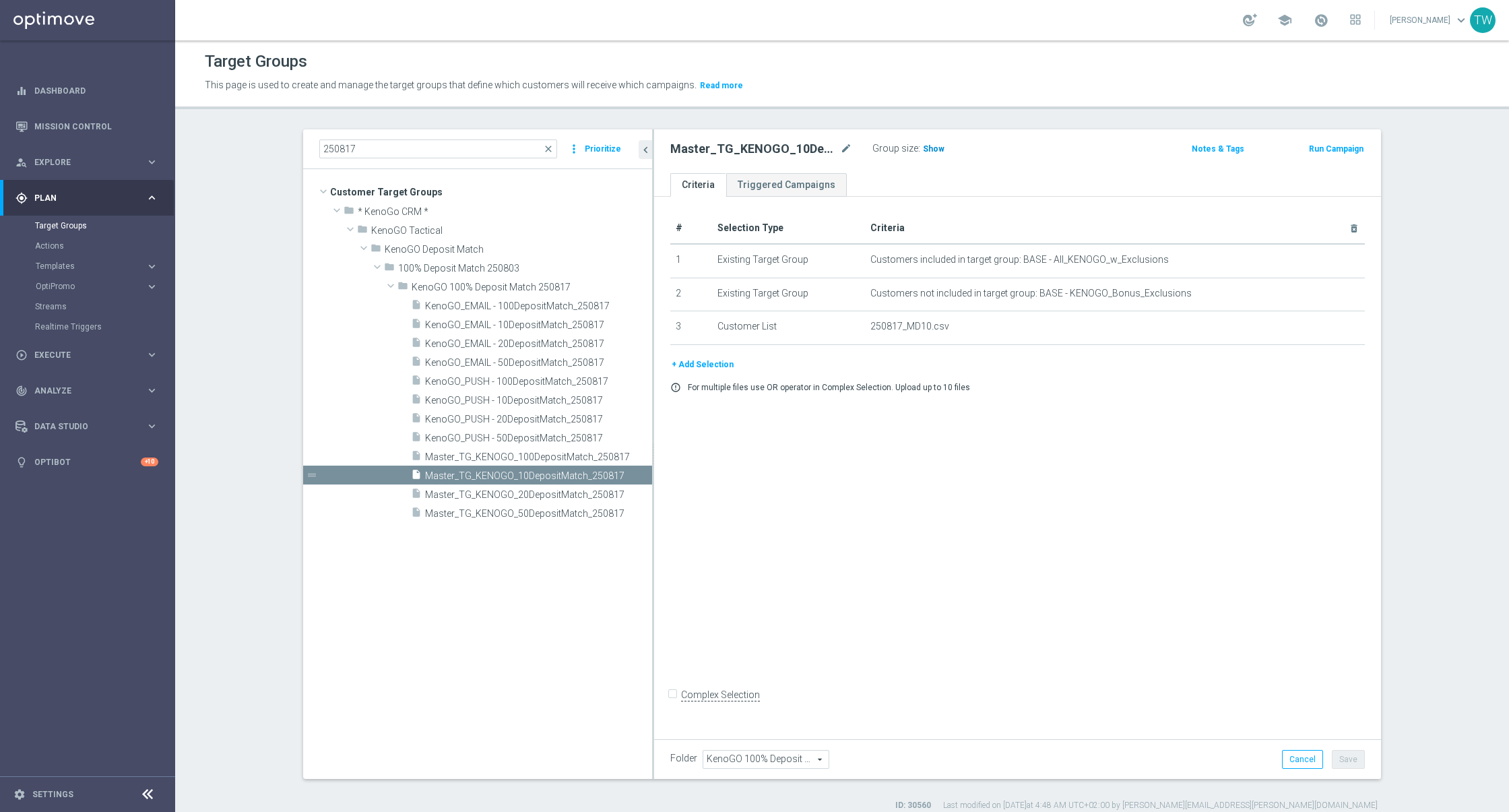
click at [926, 147] on span "Show" at bounding box center [934, 148] width 22 height 9
click at [936, 144] on span "5,558" at bounding box center [935, 150] width 23 height 13
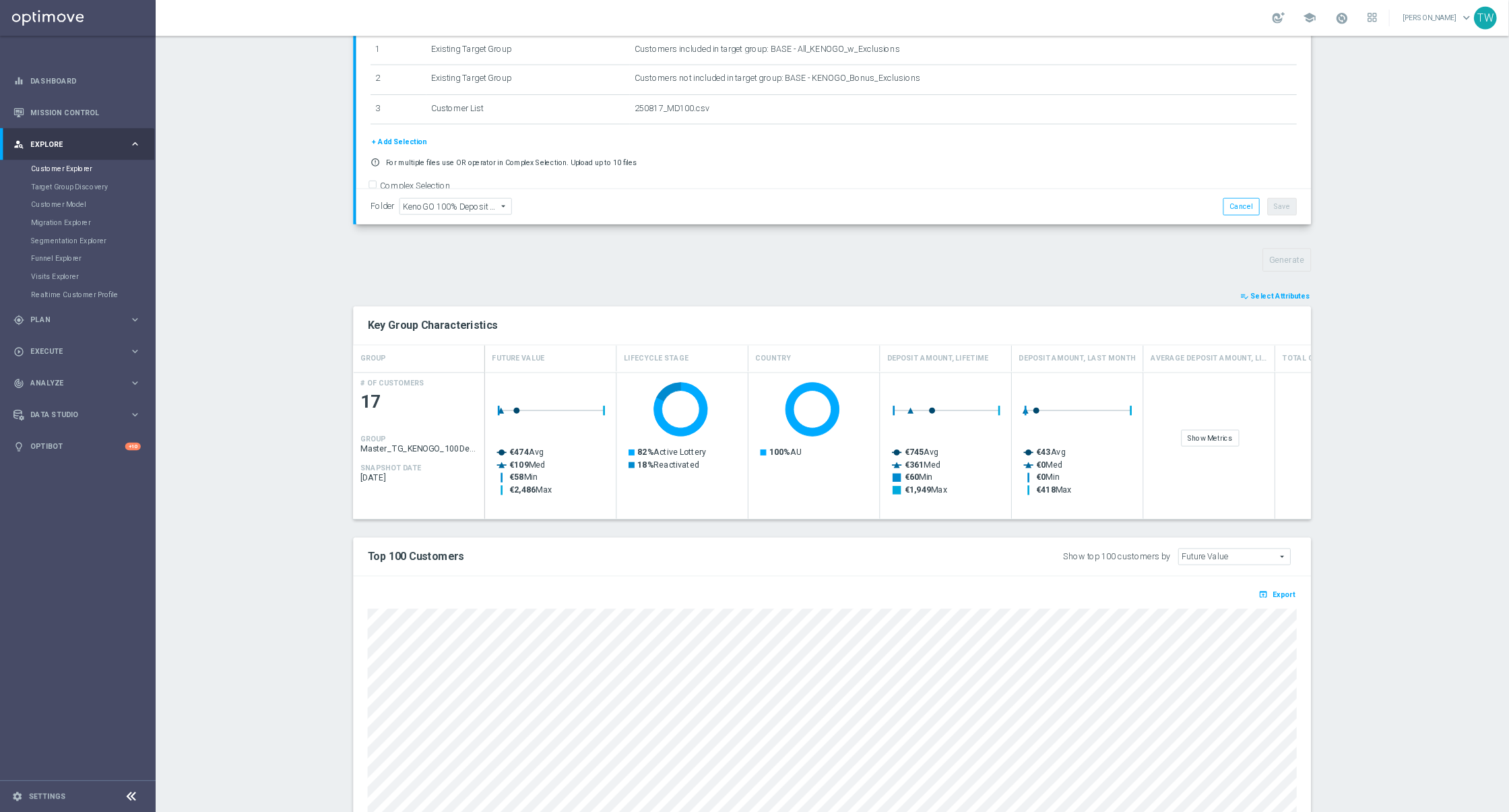
scroll to position [344, 0]
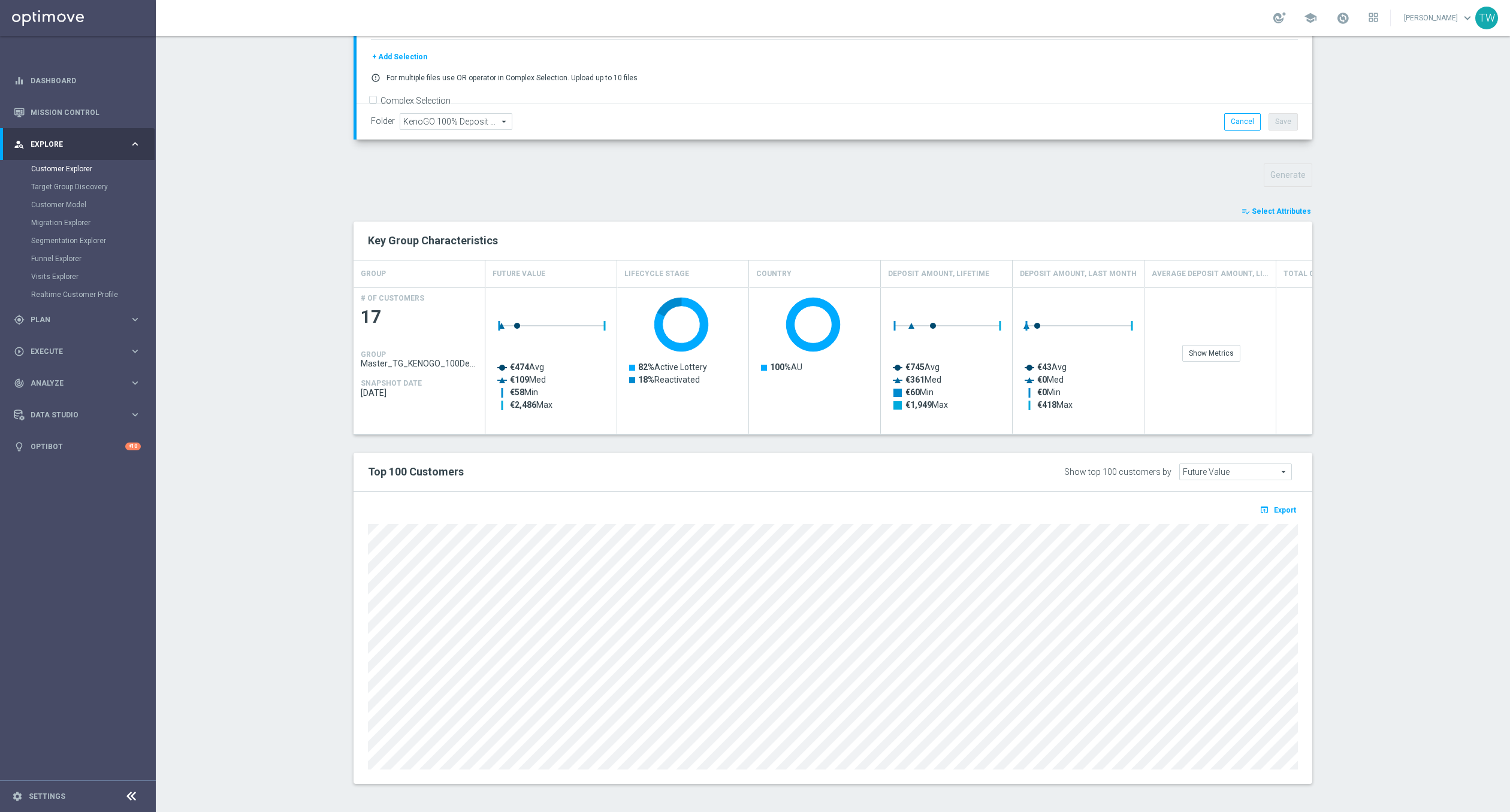
click at [1280, 508] on span "Export" at bounding box center [1285, 510] width 22 height 8
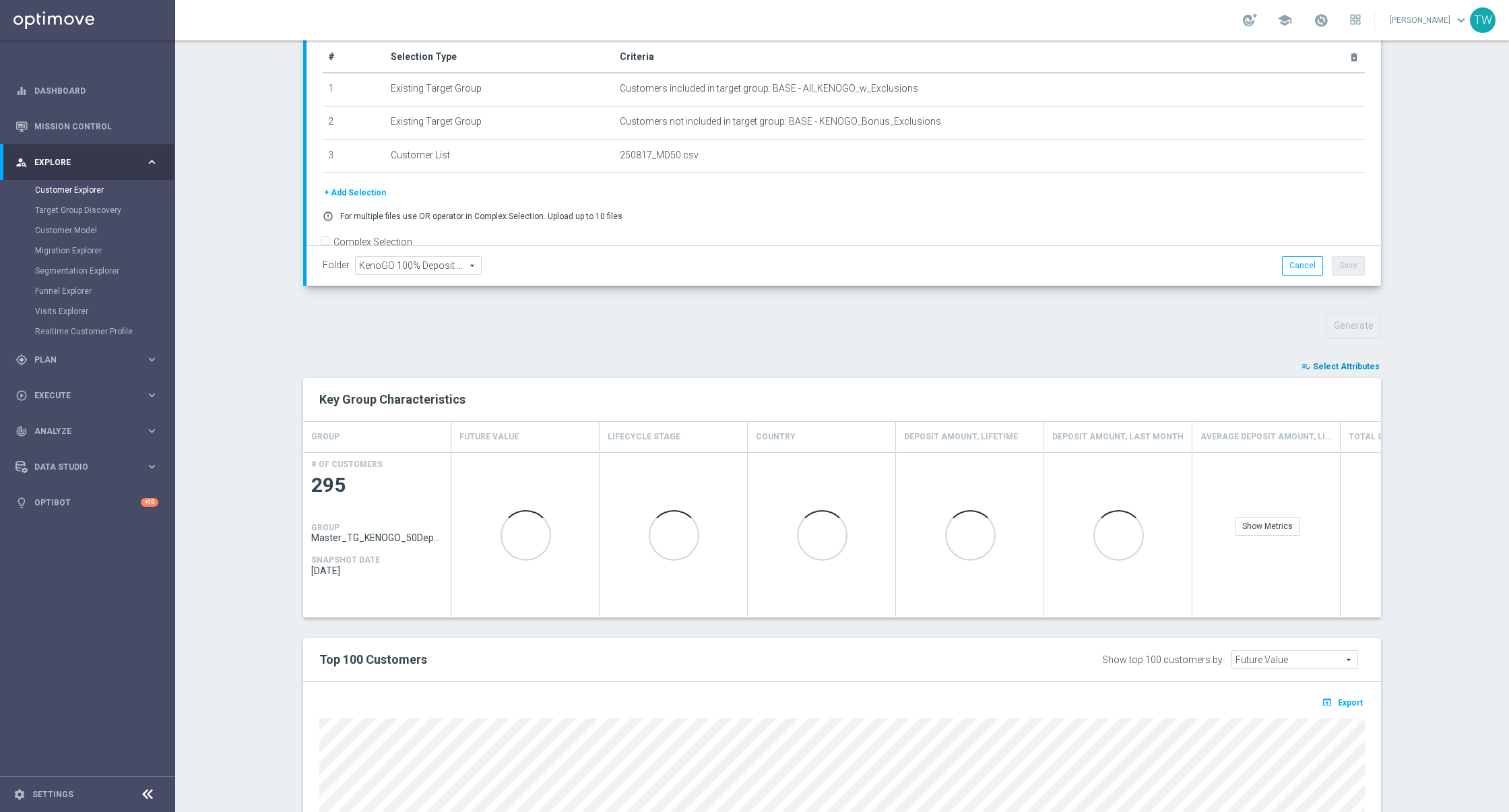
scroll to position [333, 0]
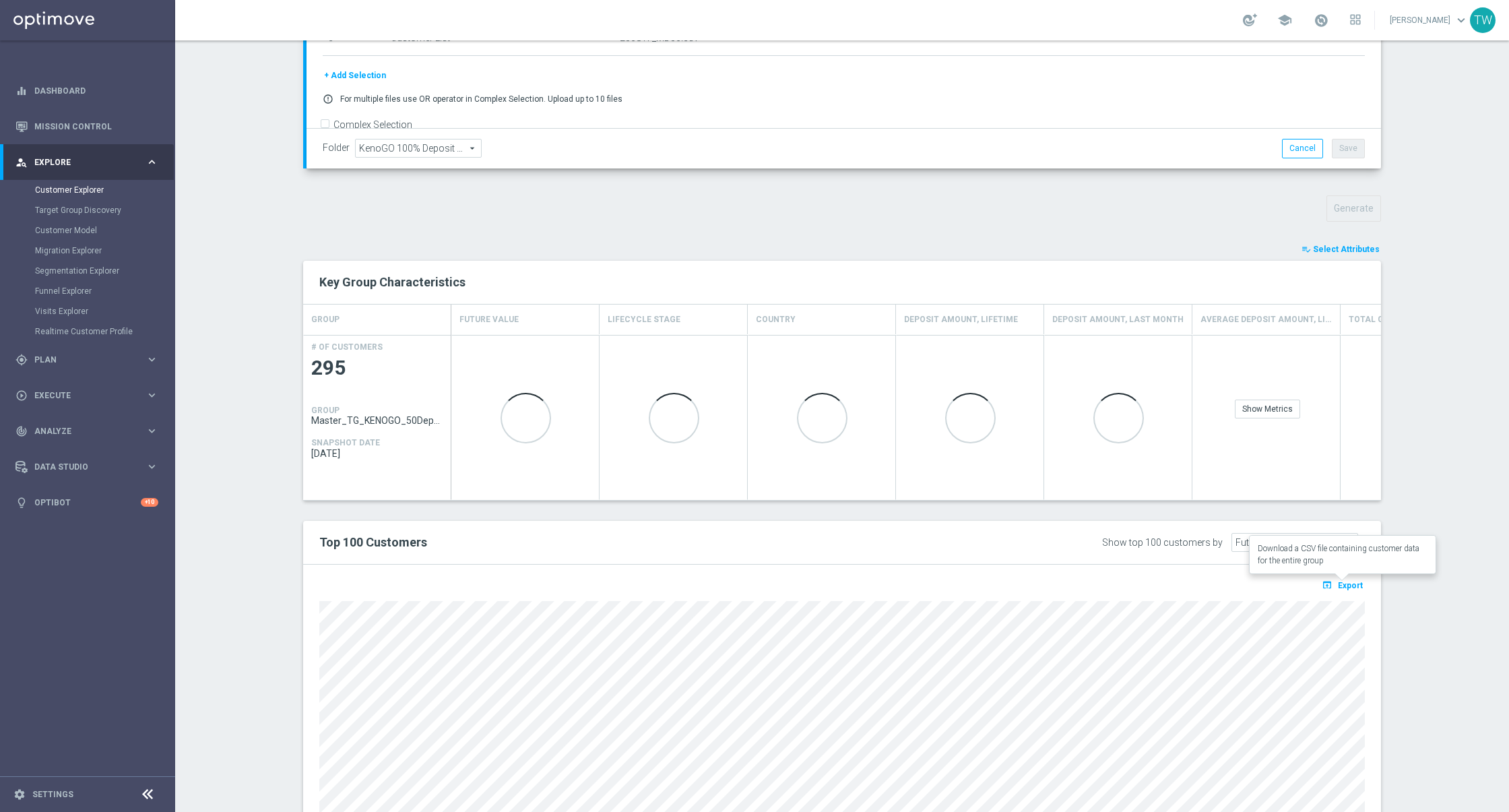
click at [1351, 583] on span "Export" at bounding box center [1351, 585] width 25 height 9
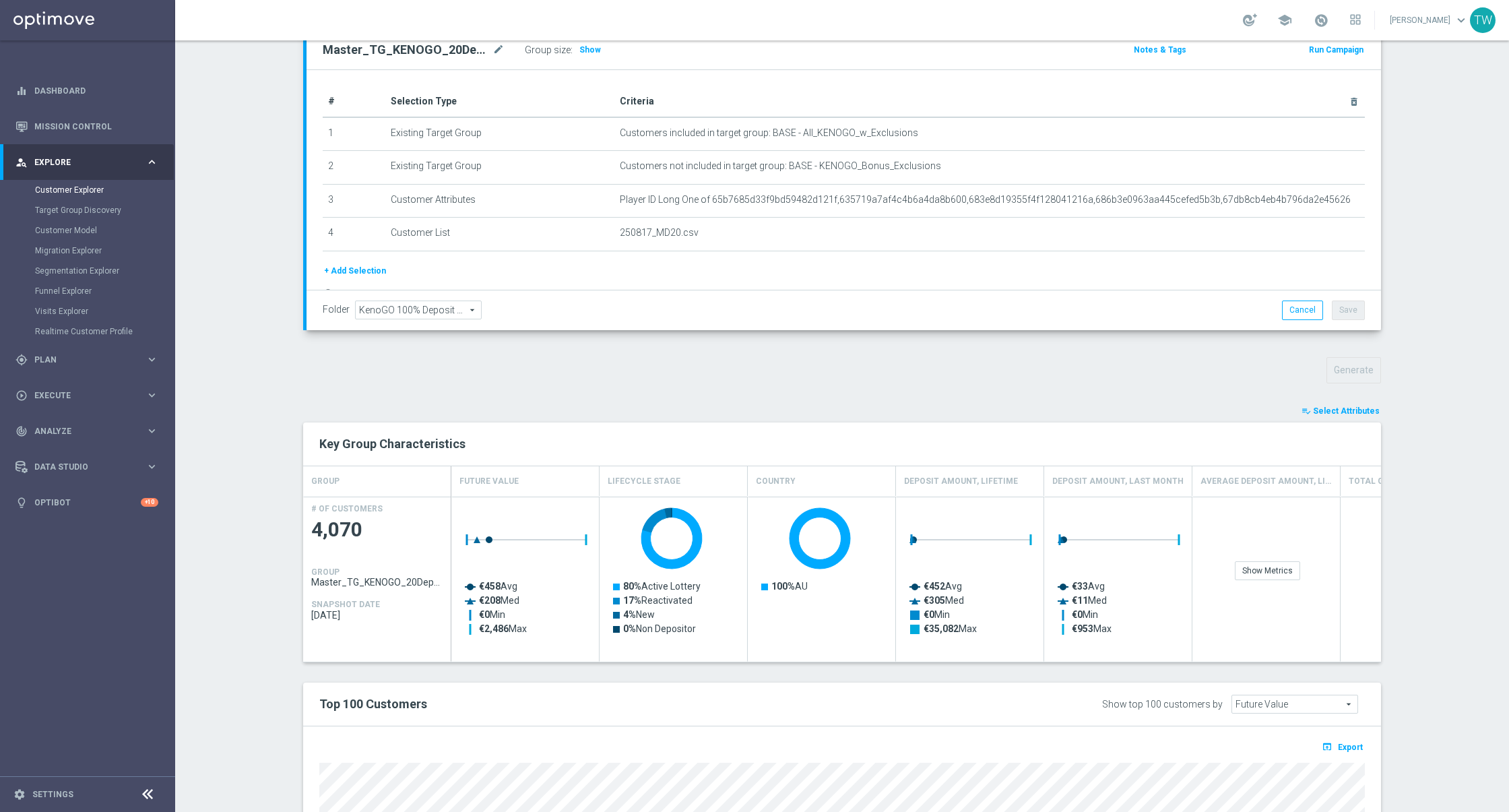
scroll to position [172, 0]
click at [1351, 745] on span "Export" at bounding box center [1351, 745] width 25 height 9
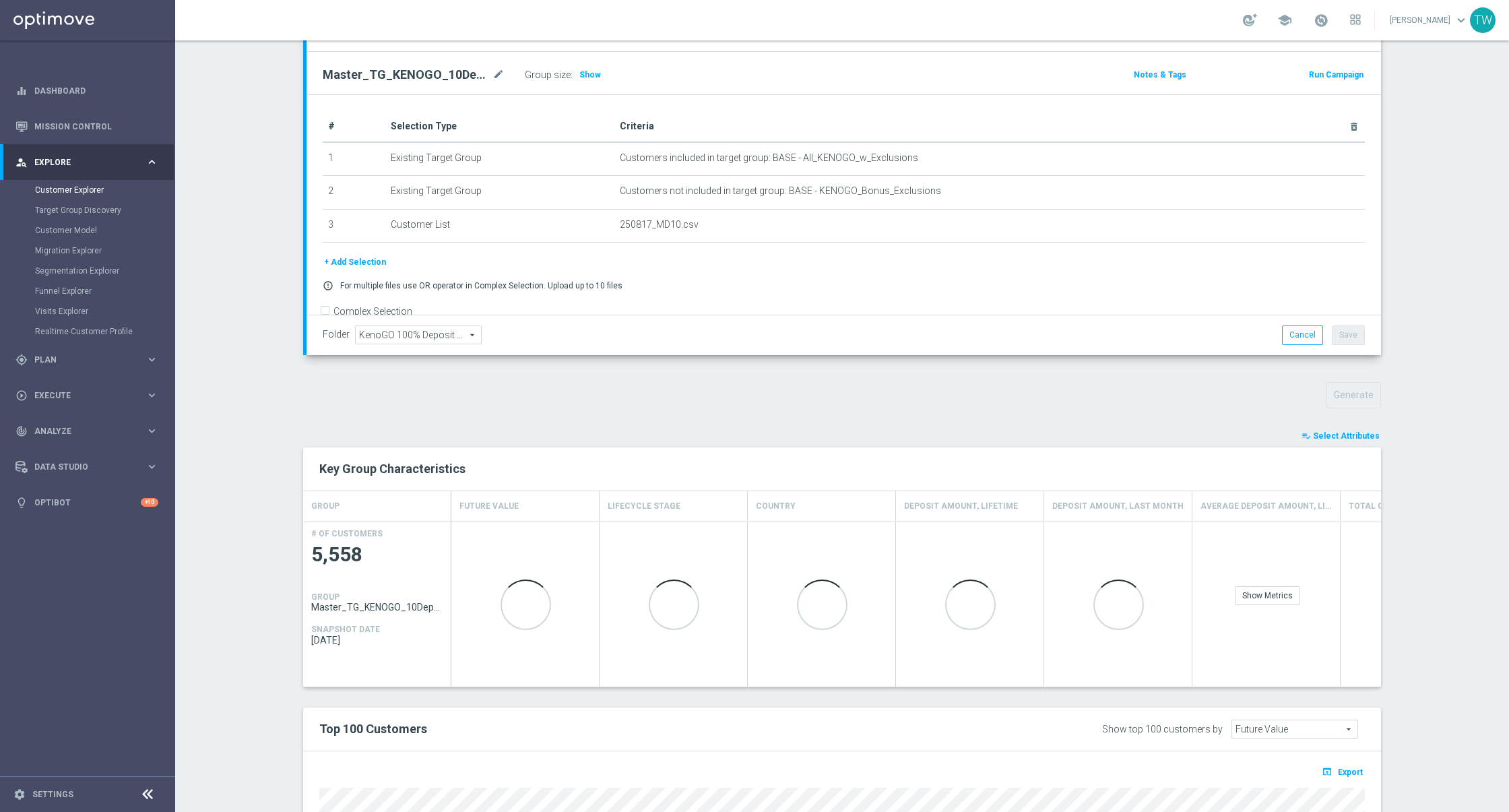
scroll to position [153, 0]
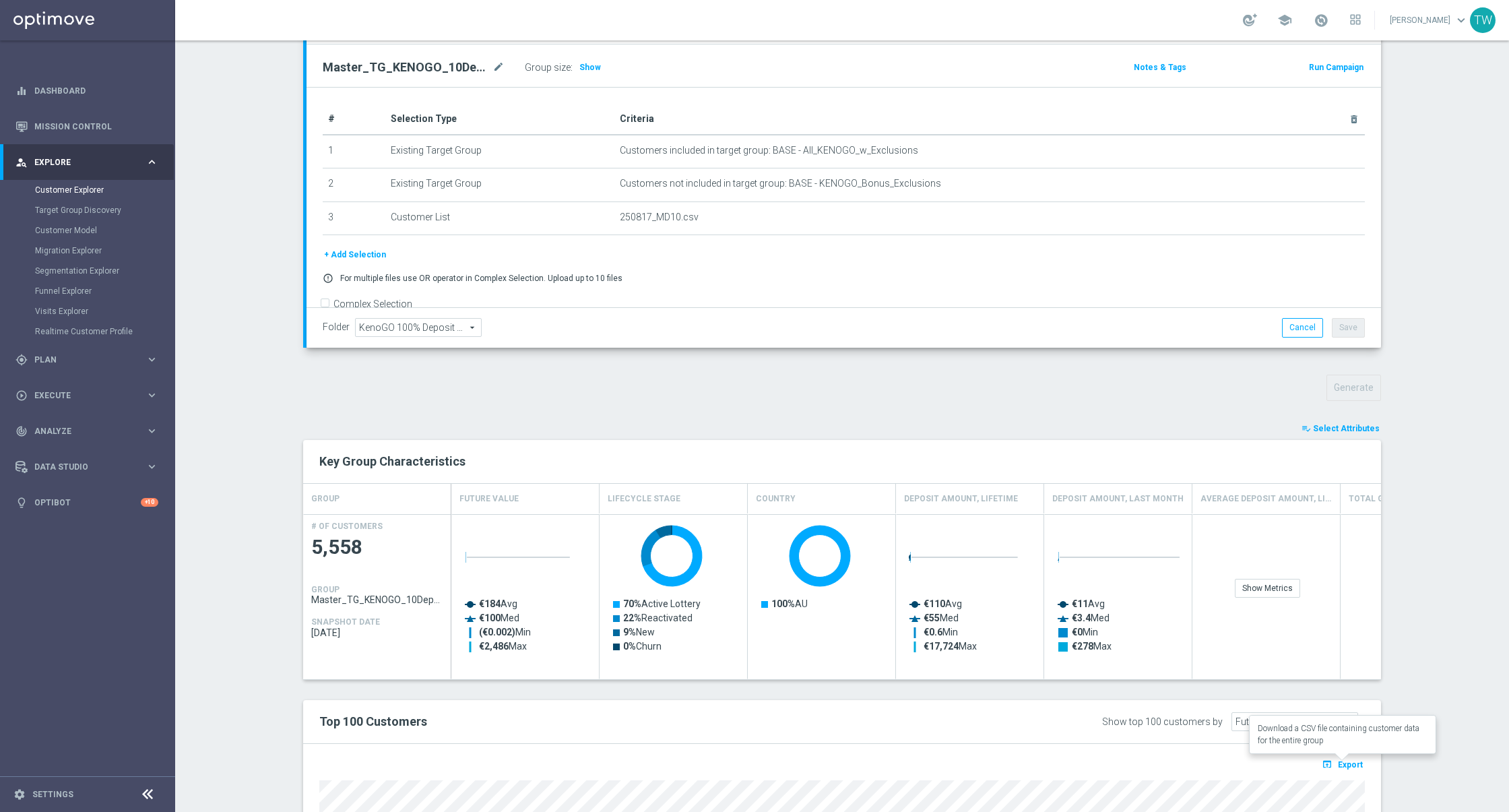
click at [1352, 763] on span "Export" at bounding box center [1351, 764] width 25 height 9
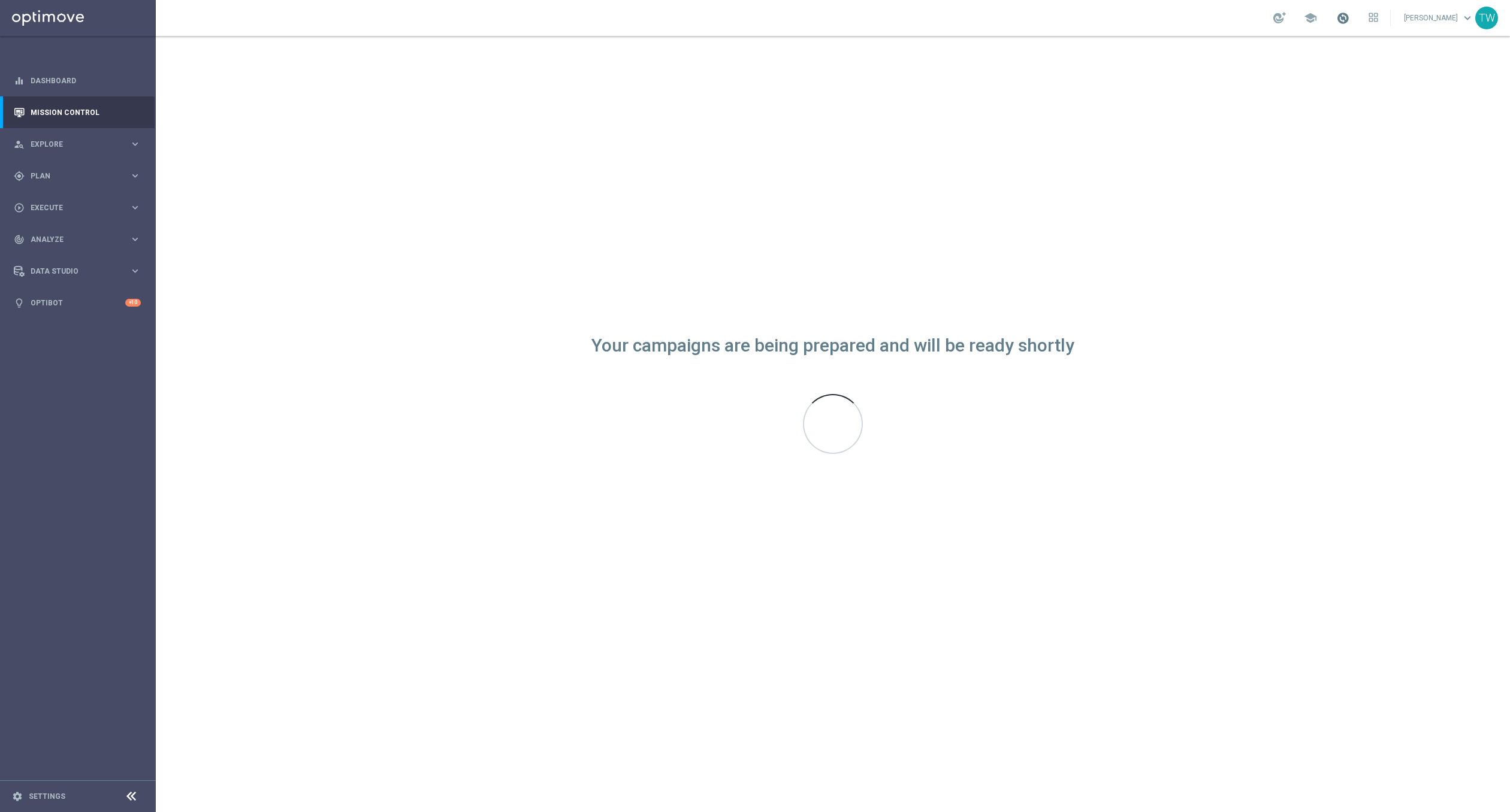
click at [1349, 20] on span at bounding box center [1342, 18] width 13 height 13
